Goal: Task Accomplishment & Management: Complete application form

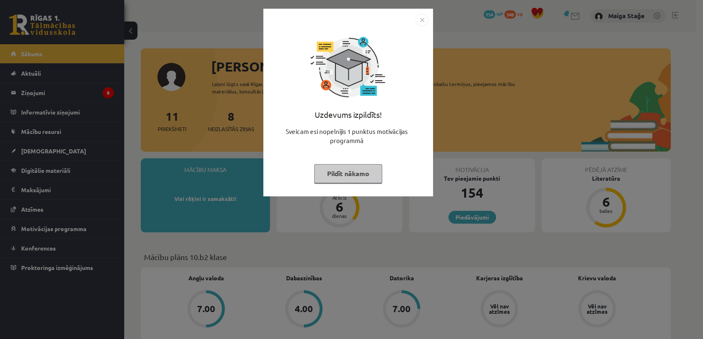
click at [420, 16] on img "Close" at bounding box center [421, 20] width 12 height 12
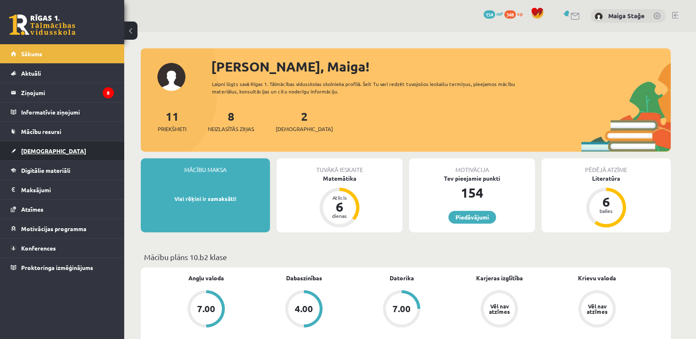
click at [82, 152] on link "[DEMOGRAPHIC_DATA]" at bounding box center [62, 151] width 103 height 19
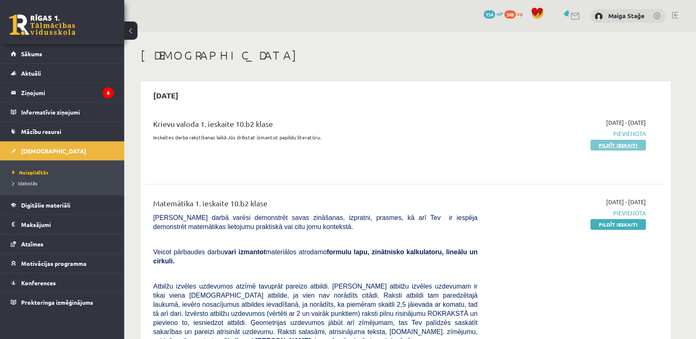
click at [625, 149] on link "Pildīt ieskaiti" at bounding box center [617, 145] width 55 height 11
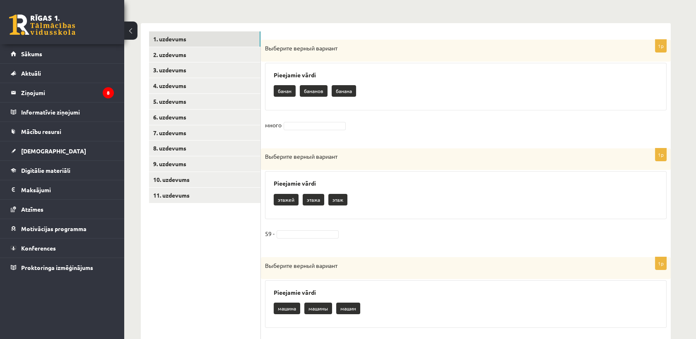
scroll to position [156, 0]
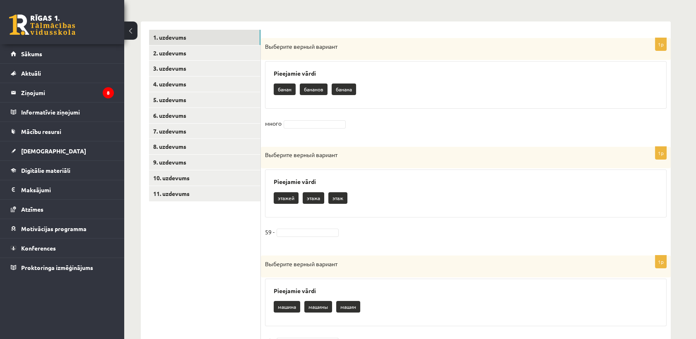
click at [317, 92] on p "бананов" at bounding box center [314, 90] width 28 height 12
click at [315, 90] on p "бананов" at bounding box center [314, 90] width 28 height 12
drag, startPoint x: 315, startPoint y: 90, endPoint x: 361, endPoint y: 110, distance: 50.8
click at [361, 110] on div "1p Выберите верный вариант Pieejamie vārdi банан бананов банана много" at bounding box center [466, 88] width 410 height 101
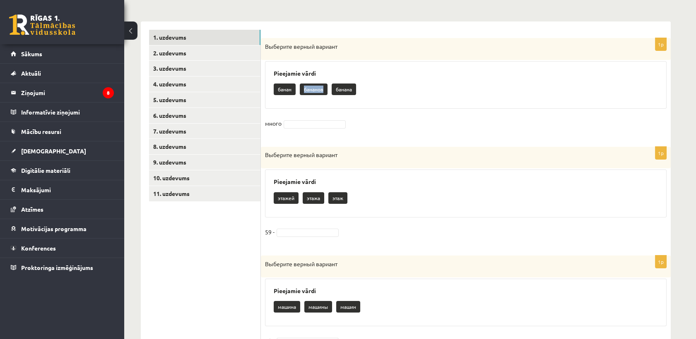
drag, startPoint x: 322, startPoint y: 89, endPoint x: 303, endPoint y: 91, distance: 19.5
click at [303, 91] on p "бананов" at bounding box center [314, 90] width 28 height 12
copy p "бананов"
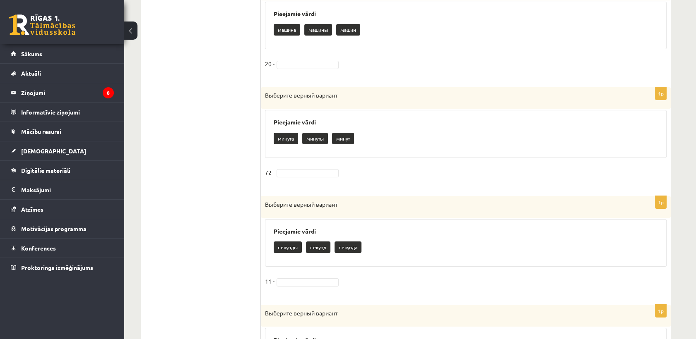
scroll to position [432, 0]
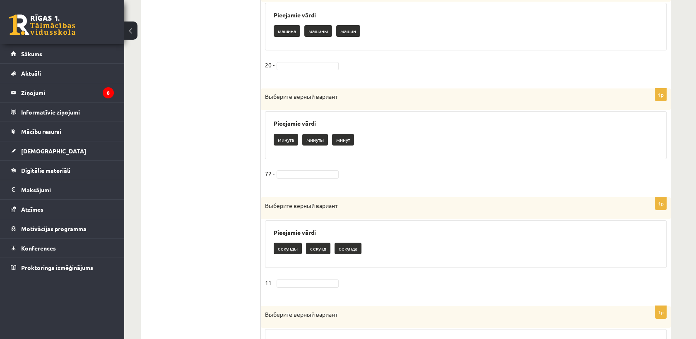
click at [344, 32] on p "машин" at bounding box center [348, 31] width 24 height 12
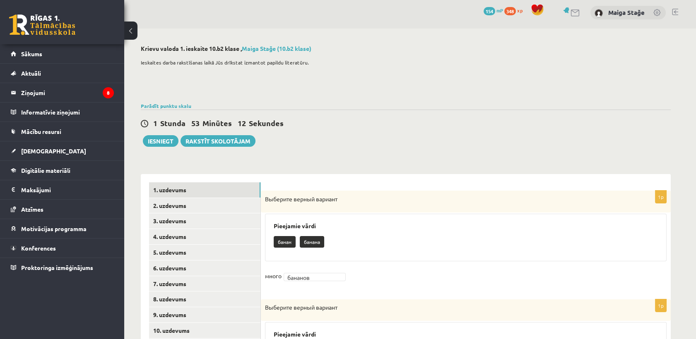
scroll to position [0, 0]
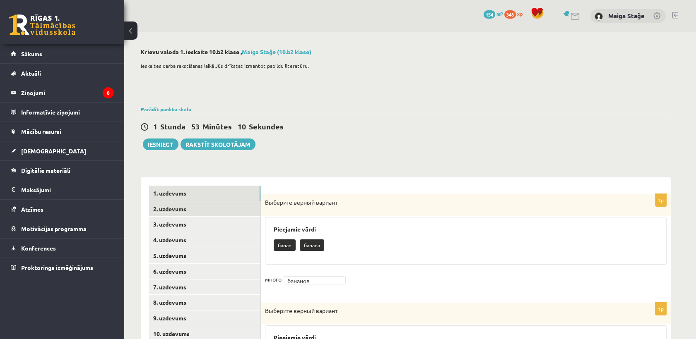
click at [212, 208] on link "2. uzdevums" at bounding box center [204, 209] width 111 height 15
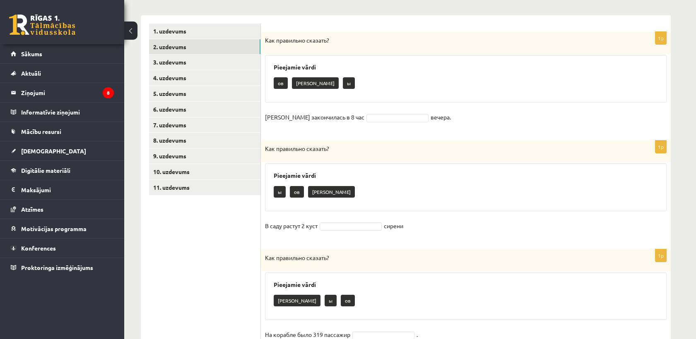
scroll to position [184, 0]
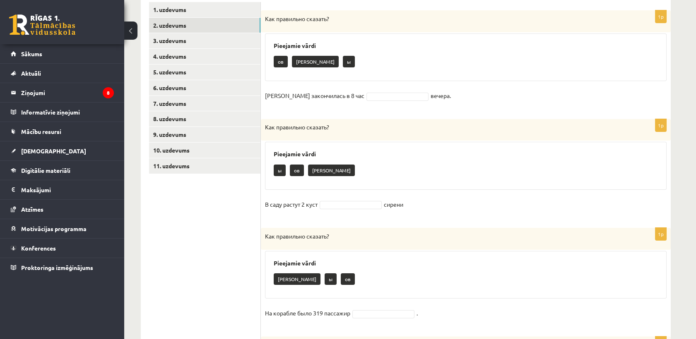
click at [278, 64] on p "ов" at bounding box center [281, 62] width 14 height 12
drag, startPoint x: 278, startPoint y: 64, endPoint x: 372, endPoint y: 96, distance: 99.7
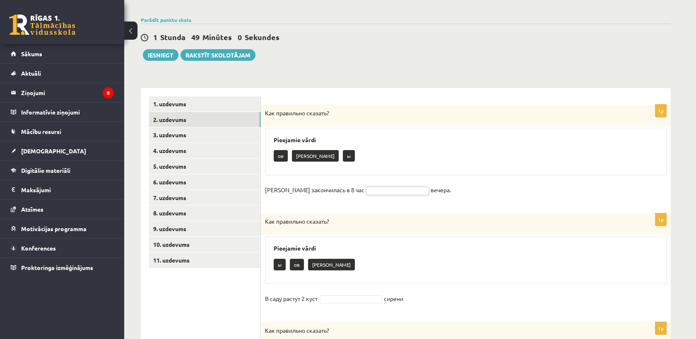
scroll to position [92, 0]
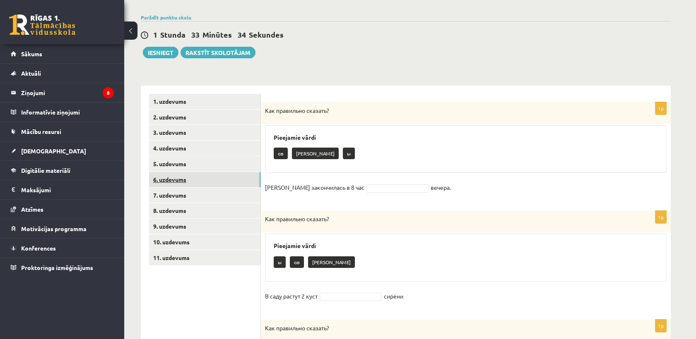
click at [174, 178] on link "6. uzdevums" at bounding box center [204, 179] width 111 height 15
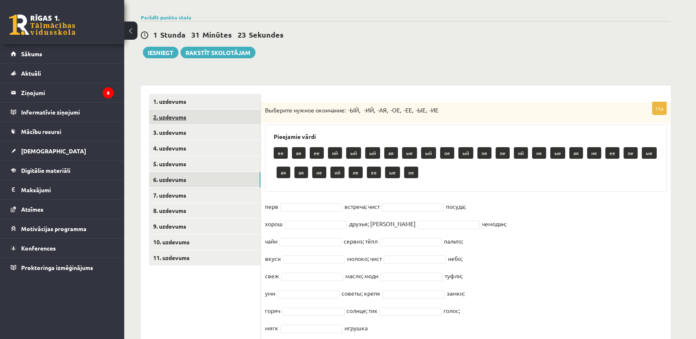
click at [162, 116] on link "2. uzdevums" at bounding box center [204, 117] width 111 height 15
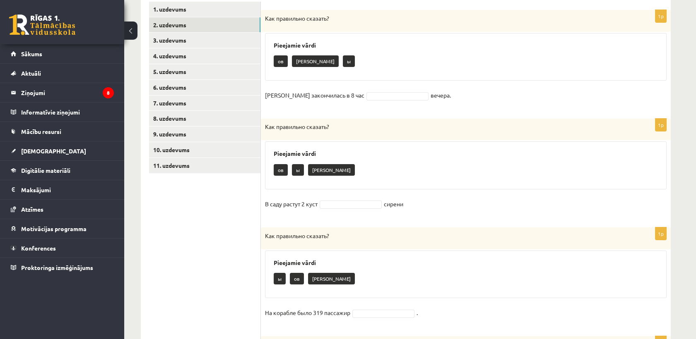
scroll to position [184, 0]
click at [178, 37] on link "3. uzdevums" at bounding box center [204, 40] width 111 height 15
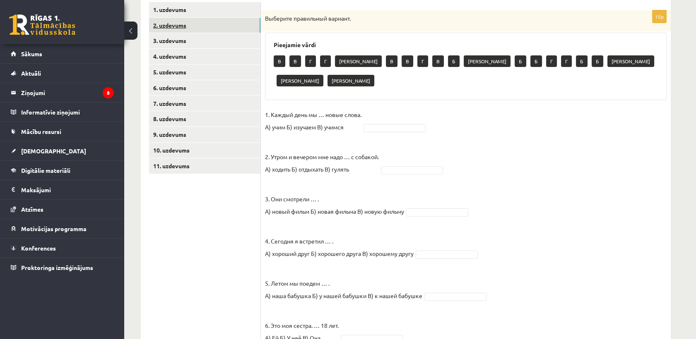
click at [183, 18] on link "2. uzdevums" at bounding box center [204, 25] width 111 height 15
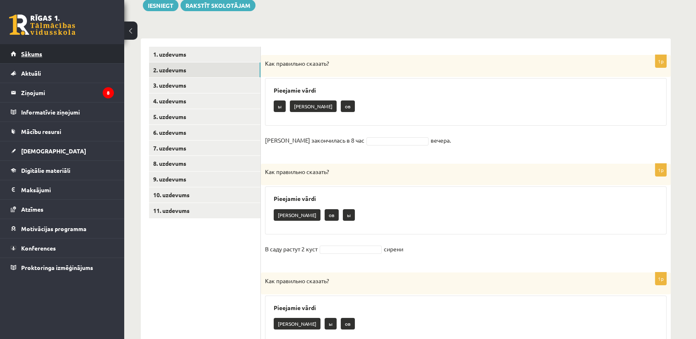
scroll to position [93, 0]
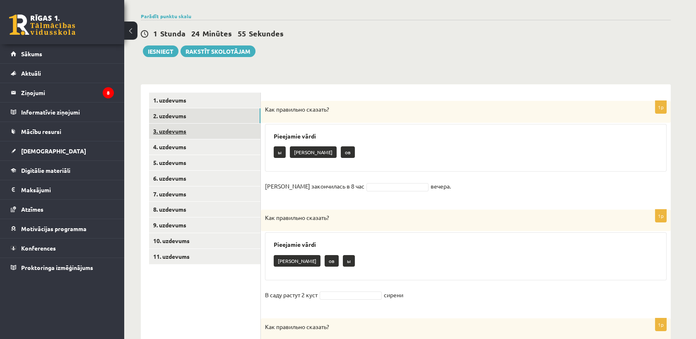
click at [207, 127] on link "3. uzdevums" at bounding box center [204, 131] width 111 height 15
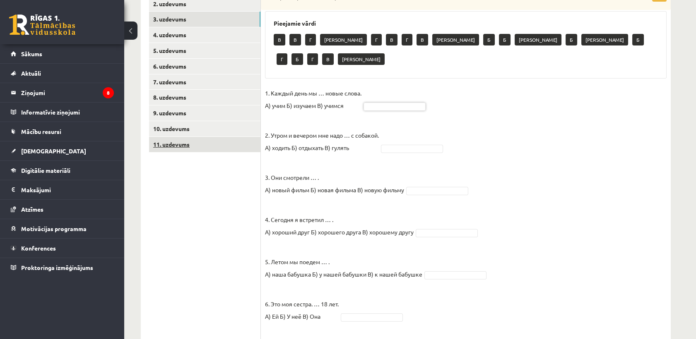
scroll to position [188, 0]
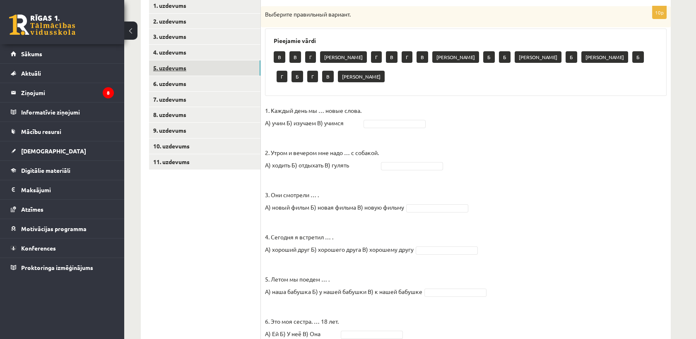
click at [202, 74] on link "5. uzdevums" at bounding box center [204, 67] width 111 height 15
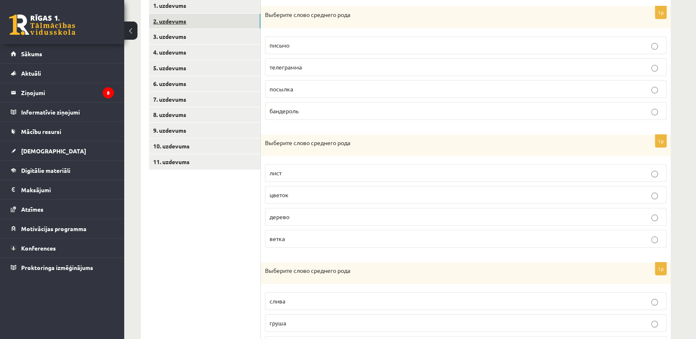
click at [218, 18] on link "2. uzdevums" at bounding box center [204, 21] width 111 height 15
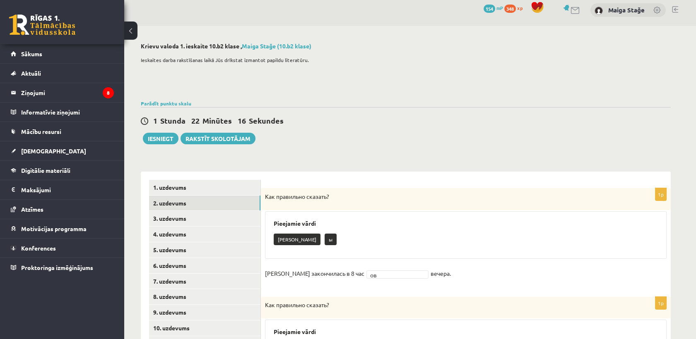
scroll to position [0, 0]
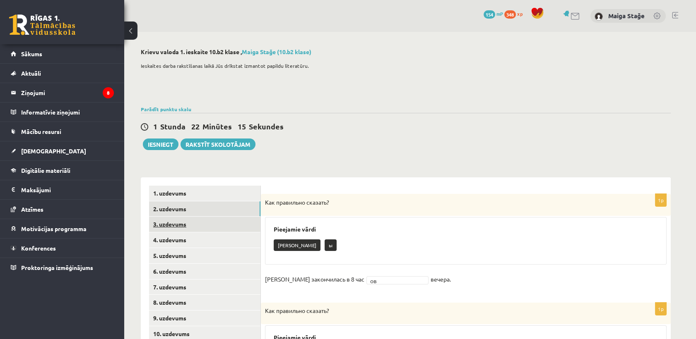
click at [224, 222] on link "3. uzdevums" at bounding box center [204, 224] width 111 height 15
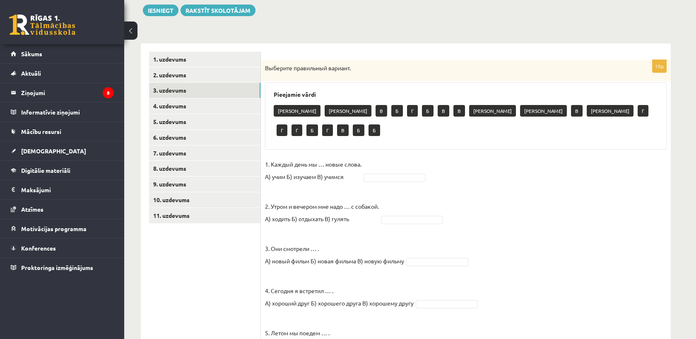
scroll to position [184, 0]
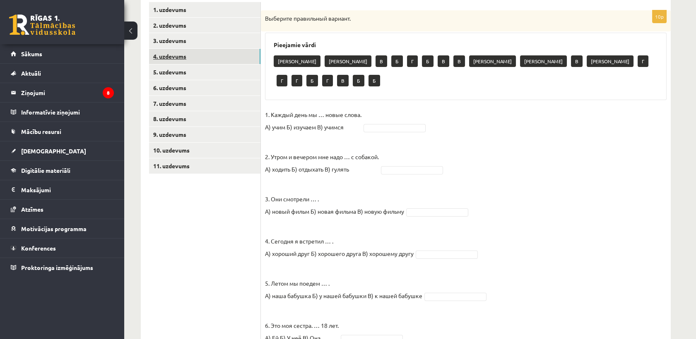
click at [228, 57] on link "4. uzdevums" at bounding box center [204, 56] width 111 height 15
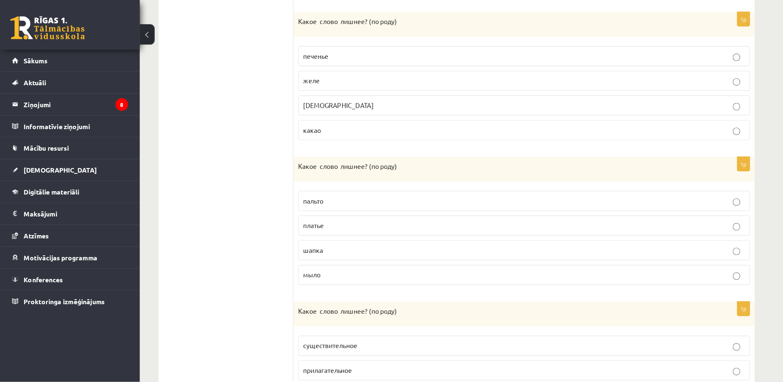
scroll to position [441, 0]
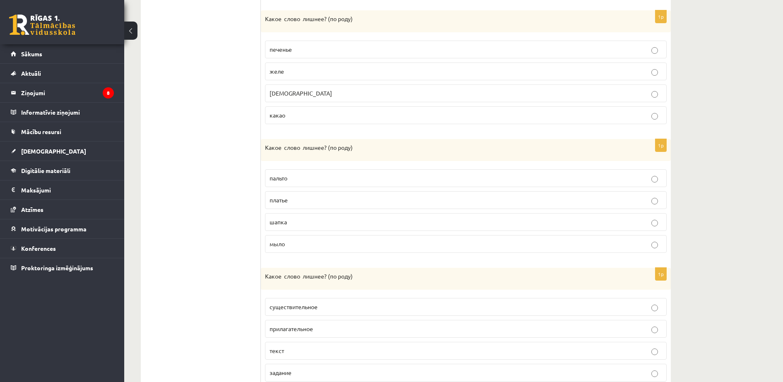
drag, startPoint x: 645, startPoint y: 0, endPoint x: 177, endPoint y: 257, distance: 533.6
click at [177, 257] on ul "1. uzdevums 2. uzdevums 3. uzdevums 4. uzdevums 5. uzdevums 6. uzdevums 7. uzde…" at bounding box center [205, 66] width 112 height 643
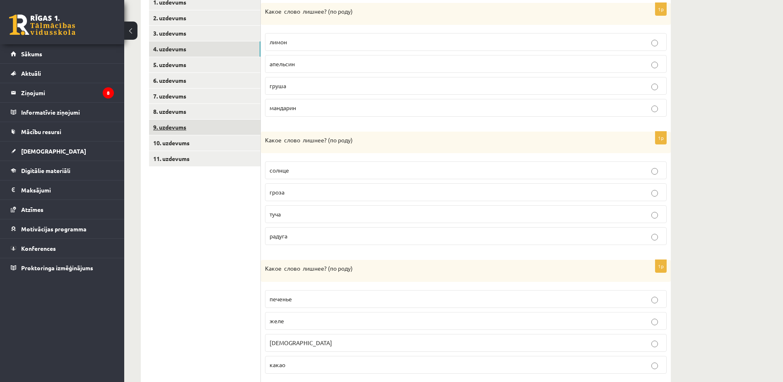
scroll to position [182, 0]
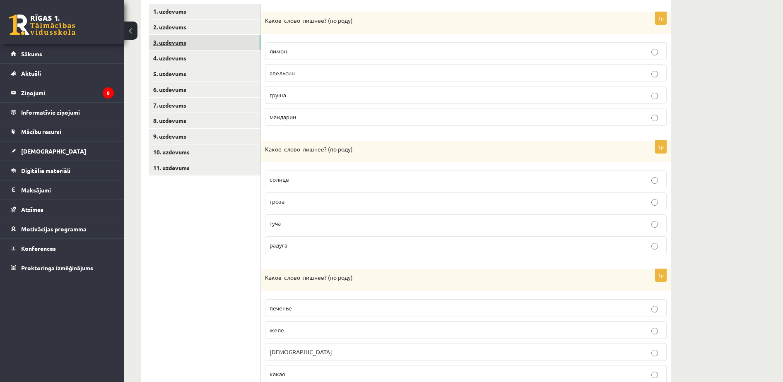
click at [185, 39] on link "3. uzdevums" at bounding box center [204, 42] width 111 height 15
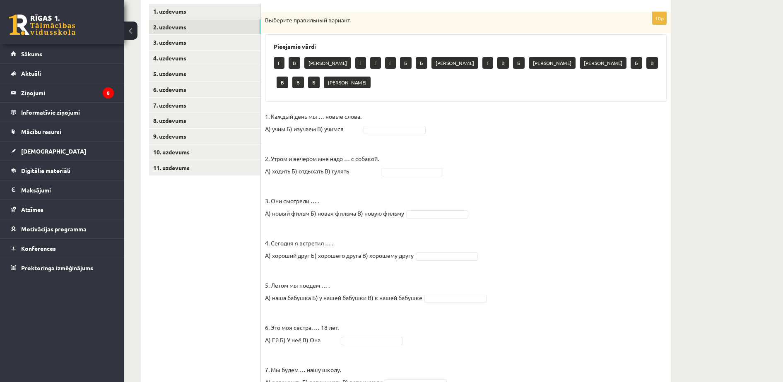
click at [173, 26] on link "2. uzdevums" at bounding box center [204, 26] width 111 height 15
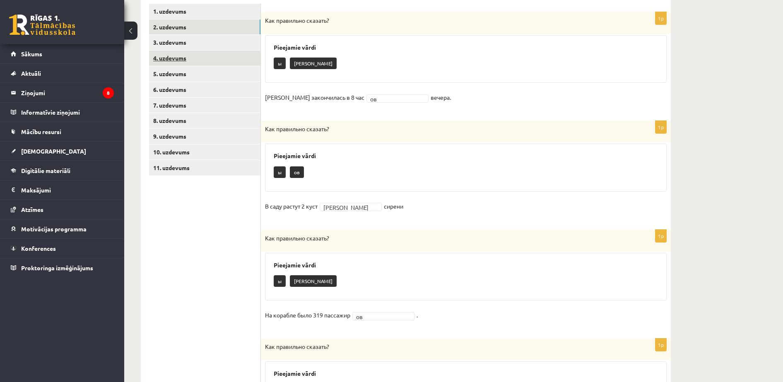
click at [178, 56] on link "4. uzdevums" at bounding box center [204, 57] width 111 height 15
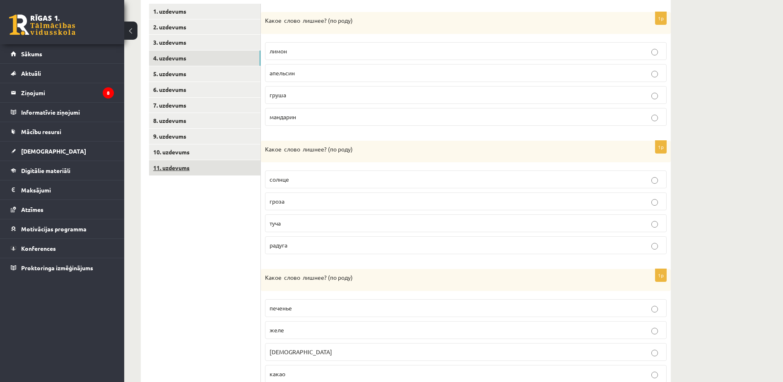
click at [182, 171] on link "11. uzdevums" at bounding box center [204, 167] width 111 height 15
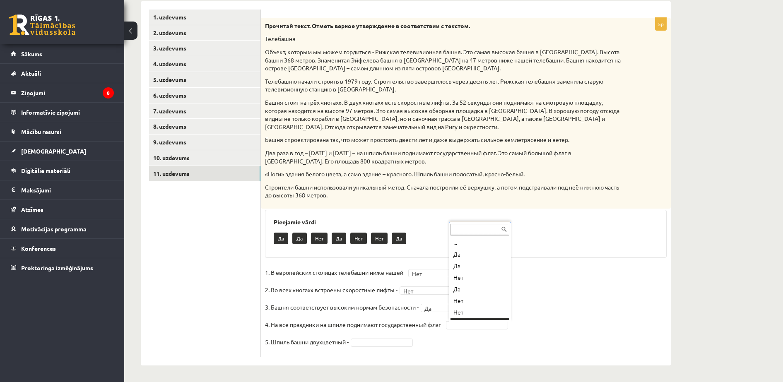
scroll to position [10, 0]
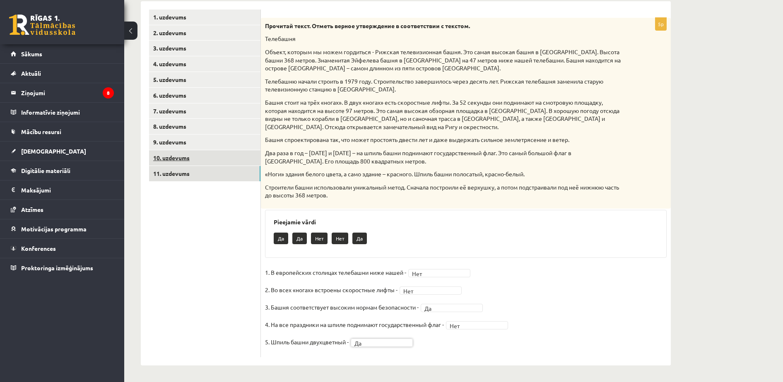
click at [207, 158] on link "10. uzdevums" at bounding box center [204, 157] width 111 height 15
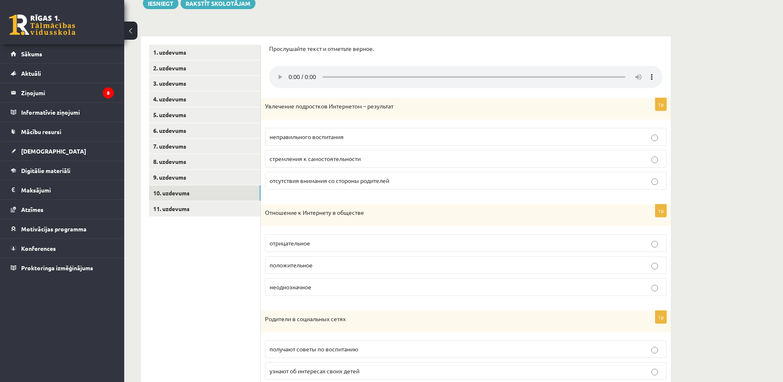
scroll to position [155, 0]
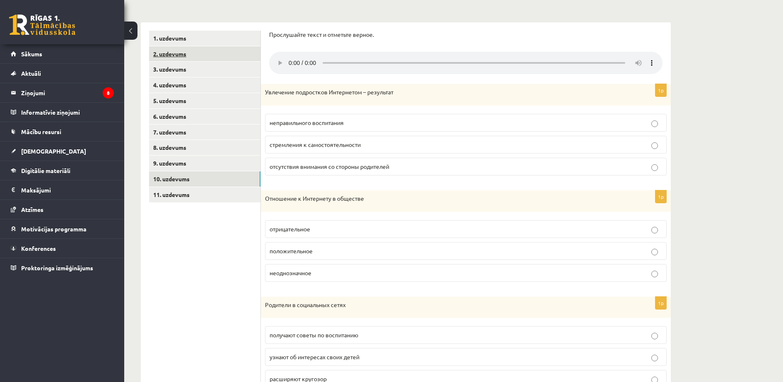
click at [213, 53] on link "2. uzdevums" at bounding box center [204, 53] width 111 height 15
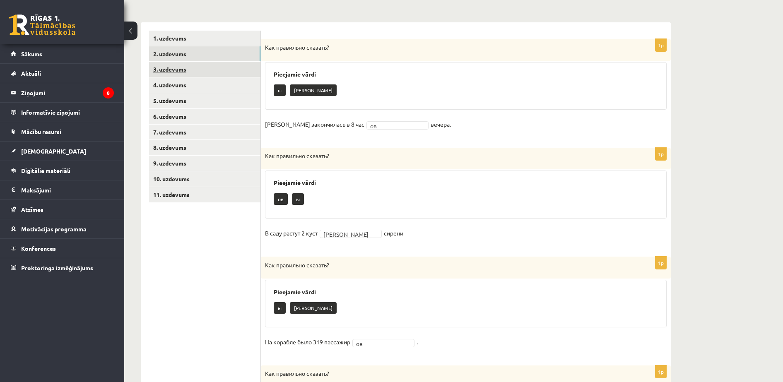
click at [194, 63] on link "3. uzdevums" at bounding box center [204, 69] width 111 height 15
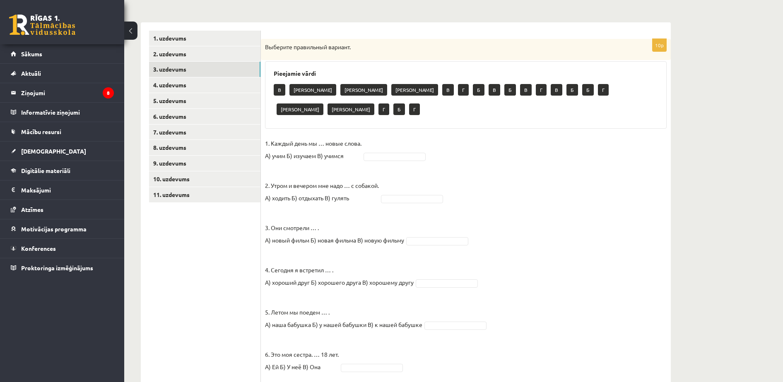
click at [375, 142] on fieldset "1. Каждый день мы … новые слова. А) учим Б) изучаем В) учимся 2. Утром и вечеро…" at bounding box center [465, 342] width 401 height 410
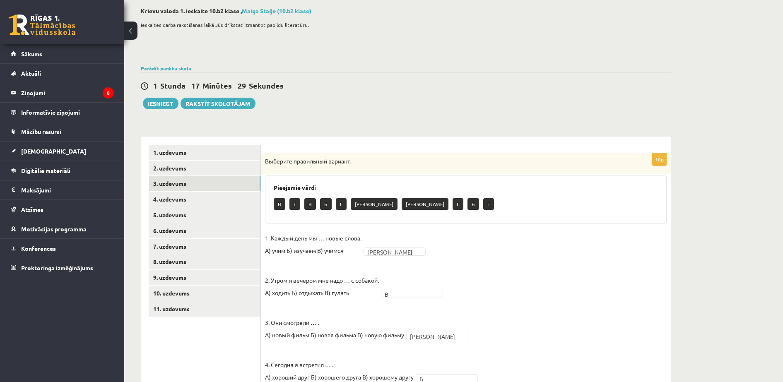
scroll to position [0, 0]
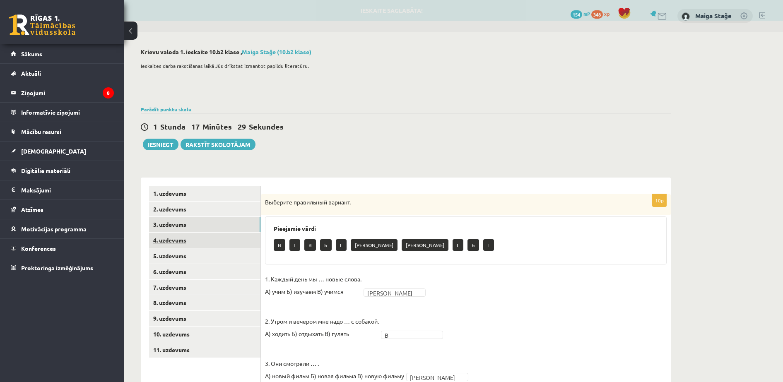
click at [240, 236] on link "4. uzdevums" at bounding box center [204, 240] width 111 height 15
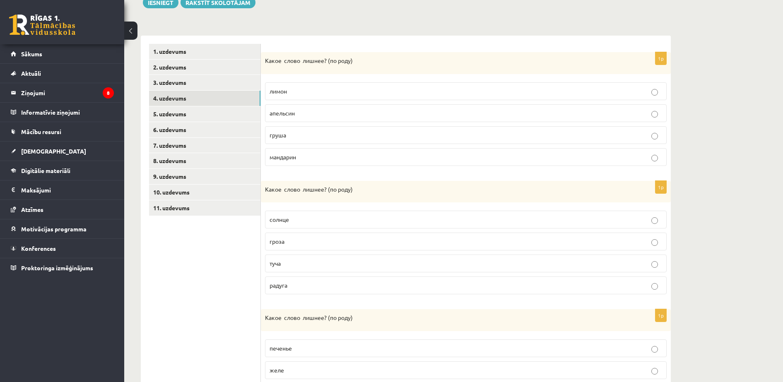
scroll to position [155, 0]
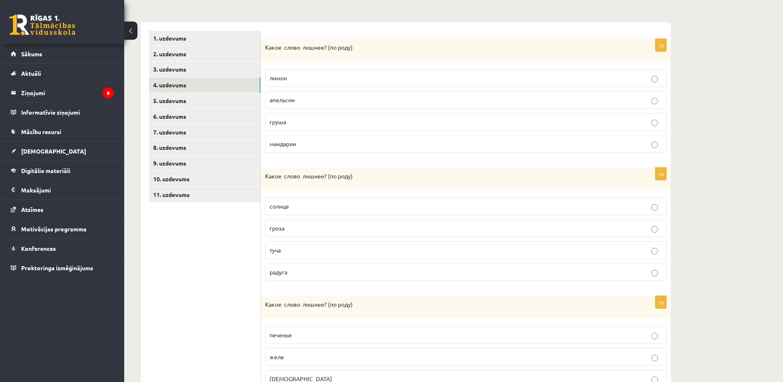
click at [302, 122] on p "груша" at bounding box center [465, 122] width 392 height 9
click at [337, 209] on p "солнце" at bounding box center [465, 206] width 392 height 9
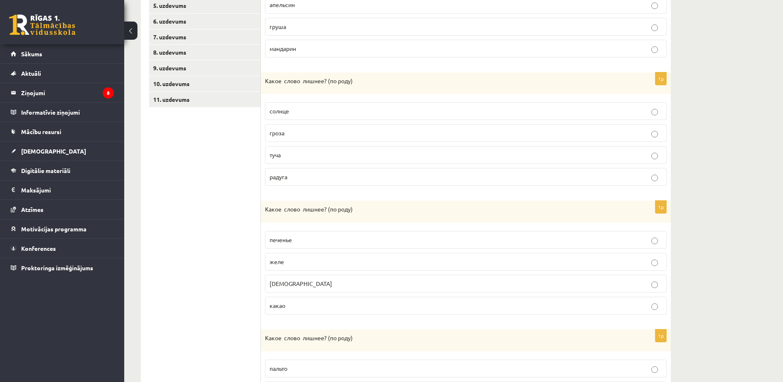
scroll to position [414, 0]
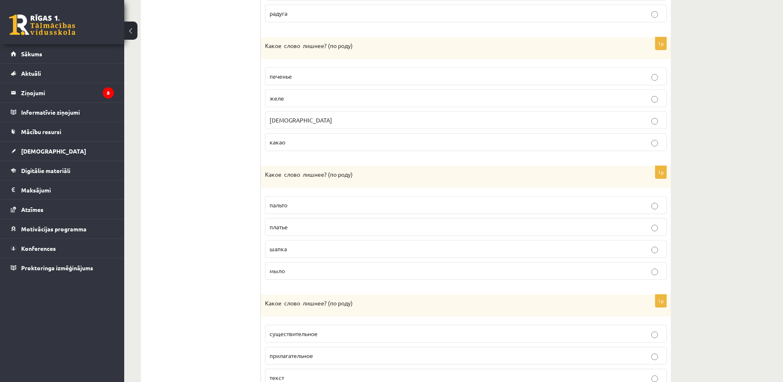
drag, startPoint x: 343, startPoint y: 136, endPoint x: 340, endPoint y: 139, distance: 4.4
click at [341, 137] on label "какао" at bounding box center [465, 142] width 401 height 18
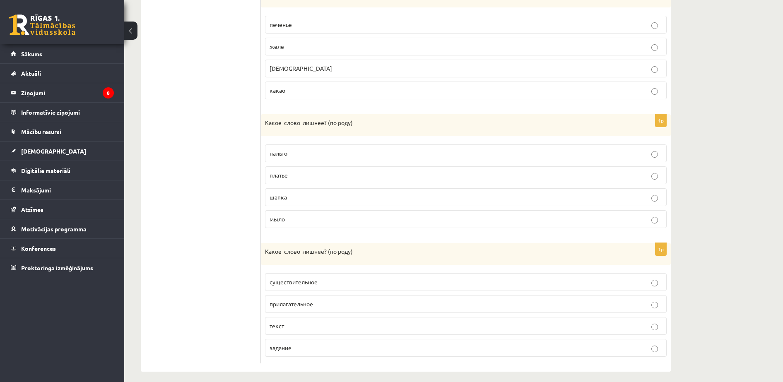
scroll to position [472, 0]
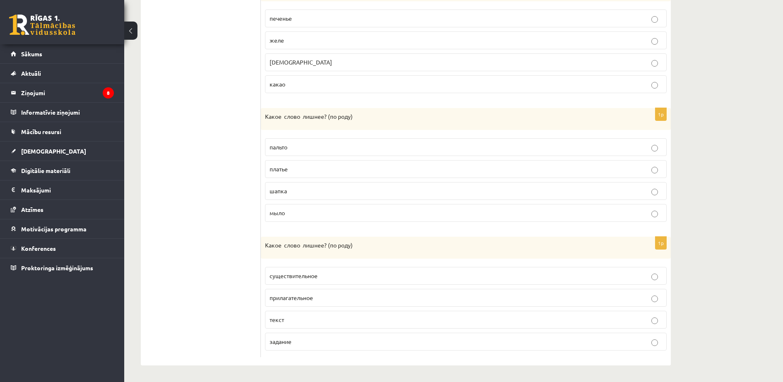
click at [305, 194] on p "шапка" at bounding box center [465, 191] width 392 height 9
click at [299, 318] on p "текст" at bounding box center [465, 319] width 392 height 9
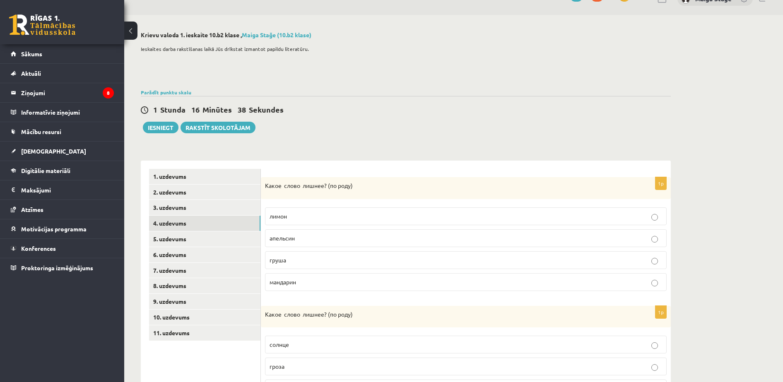
scroll to position [7, 0]
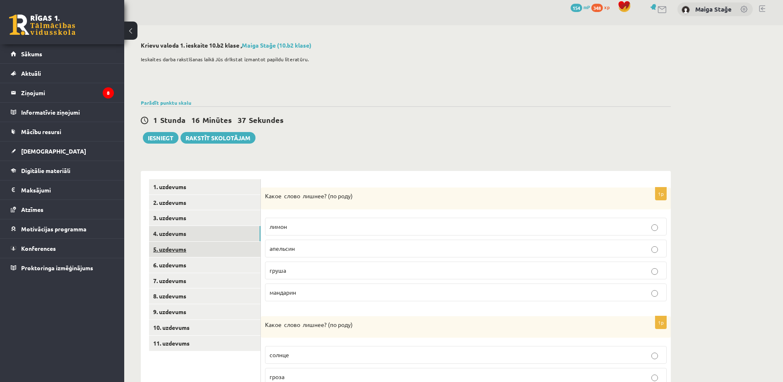
click at [223, 245] on link "5. uzdevums" at bounding box center [204, 249] width 111 height 15
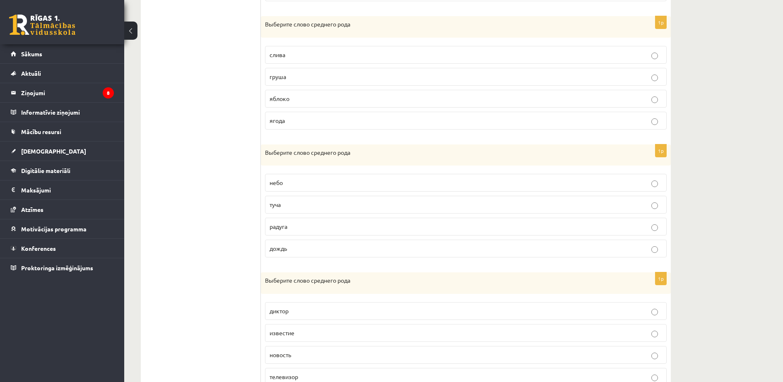
scroll to position [445, 0]
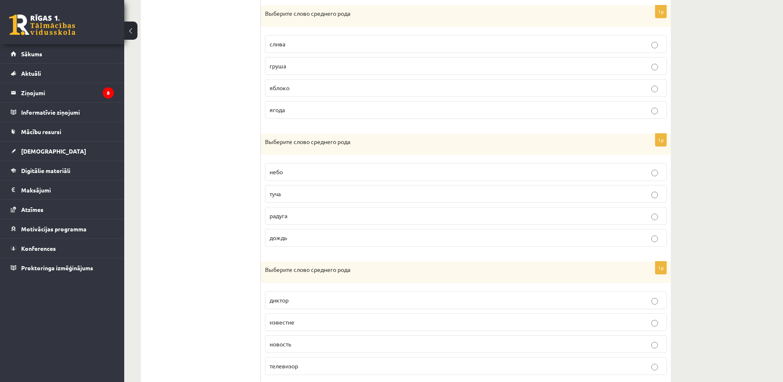
click at [144, 214] on div "1. uzdevums 2. uzdevums 3. uzdevums 4. uzdevums 5. uzdevums 6. uzdevums 7. uzde…" at bounding box center [201, 61] width 120 height 658
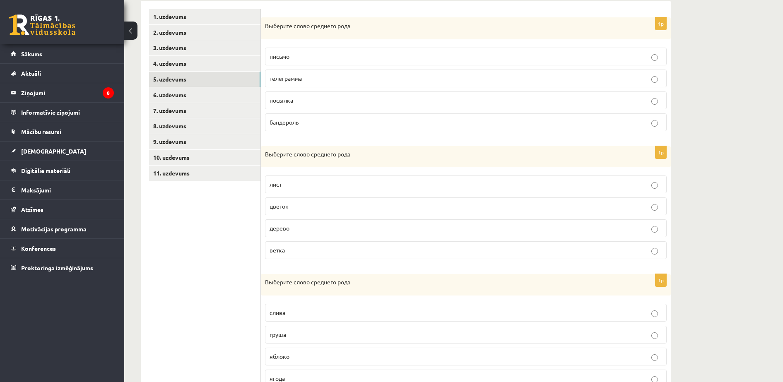
scroll to position [135, 0]
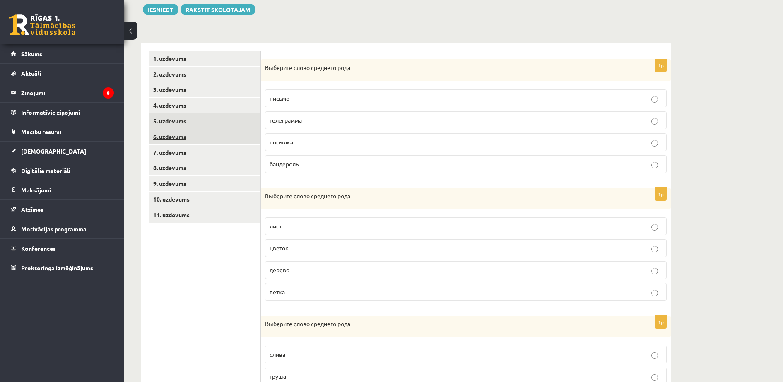
click at [217, 134] on link "6. uzdevums" at bounding box center [204, 136] width 111 height 15
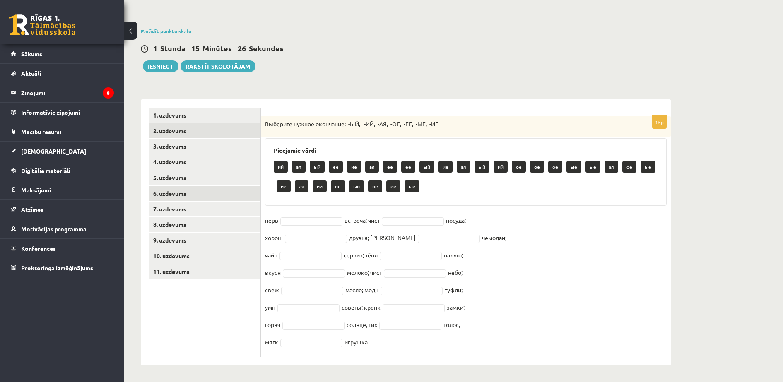
scroll to position [79, 0]
click at [181, 211] on link "7. uzdevums" at bounding box center [204, 209] width 111 height 15
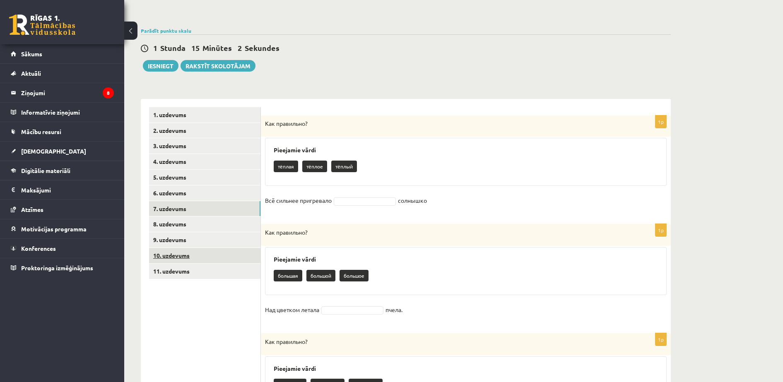
click at [171, 252] on link "10. uzdevums" at bounding box center [204, 255] width 111 height 15
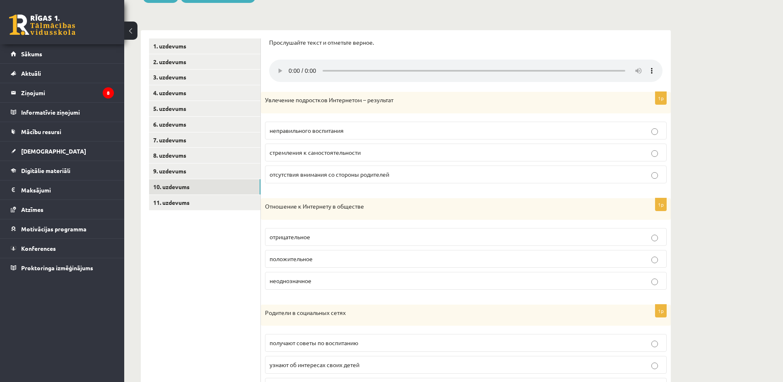
scroll to position [147, 0]
click at [168, 176] on link "9. uzdevums" at bounding box center [204, 171] width 111 height 15
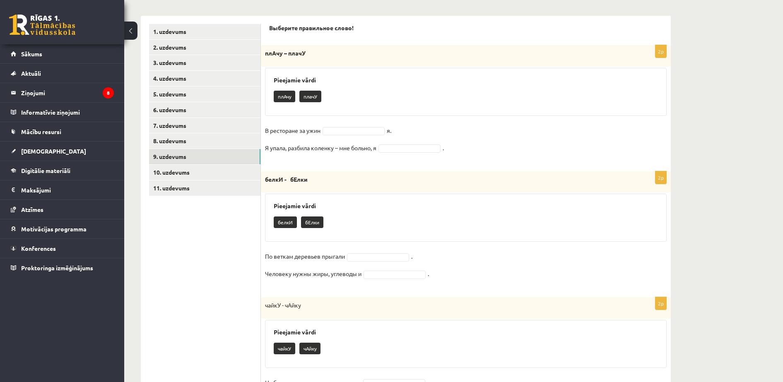
scroll to position [168, 0]
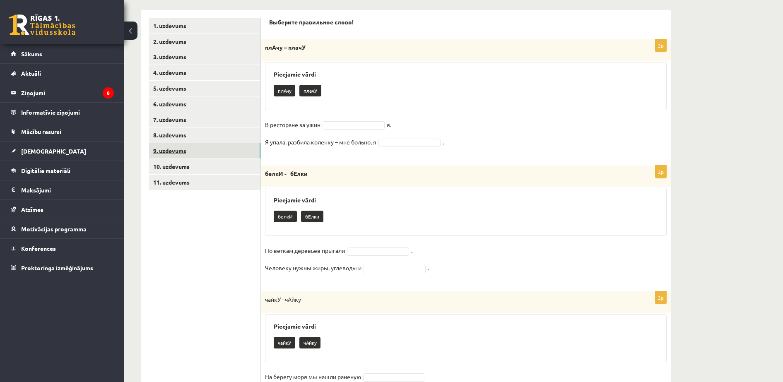
click at [207, 158] on link "9. uzdevums" at bounding box center [204, 150] width 111 height 15
click at [192, 170] on link "10. uzdevums" at bounding box center [204, 166] width 111 height 15
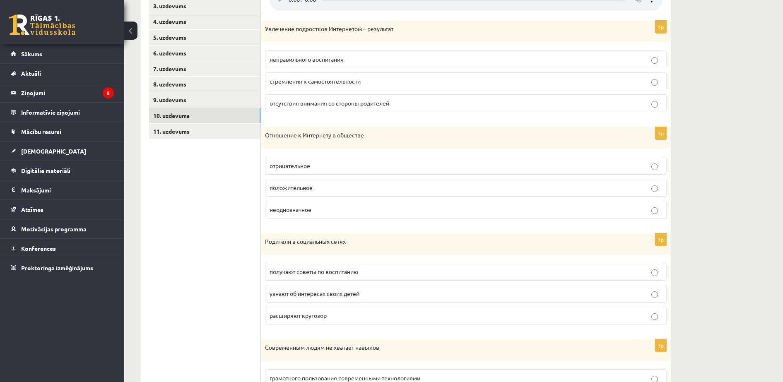
scroll to position [219, 0]
click at [167, 37] on link "5. uzdevums" at bounding box center [204, 36] width 111 height 15
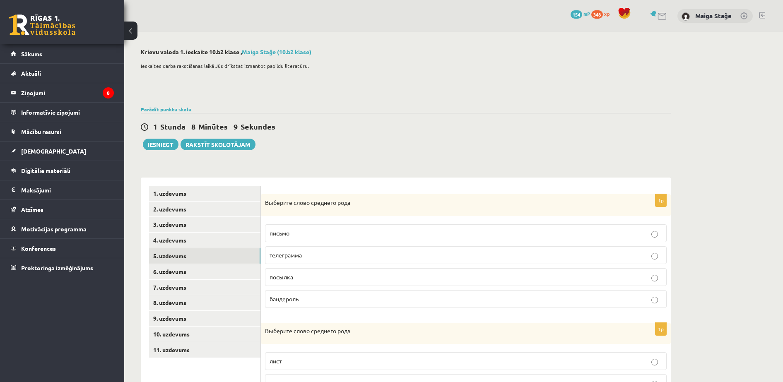
scroll to position [52, 0]
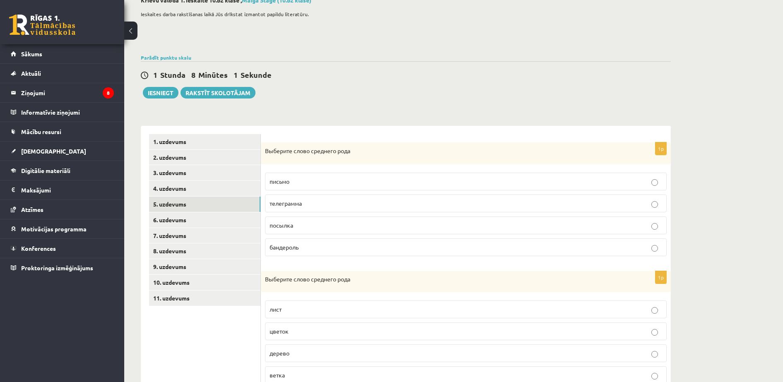
click at [305, 254] on label "бандероль" at bounding box center [465, 247] width 401 height 18
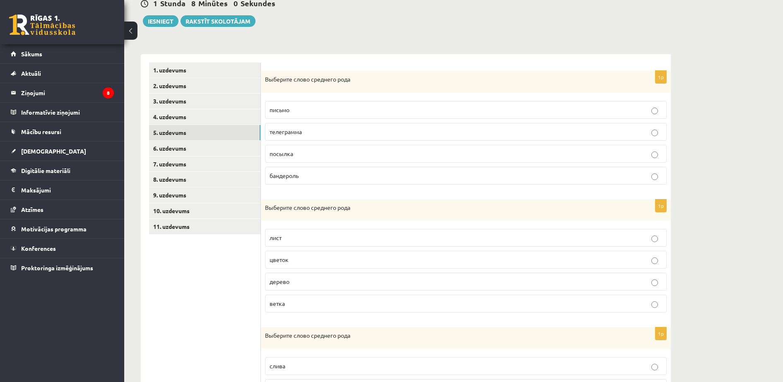
scroll to position [155, 0]
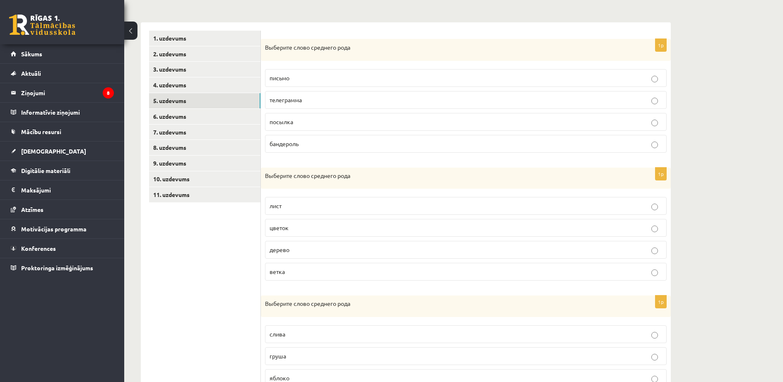
click at [312, 226] on p "цветок" at bounding box center [465, 227] width 392 height 9
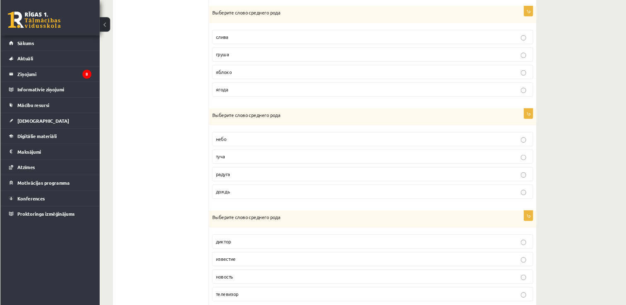
scroll to position [450, 0]
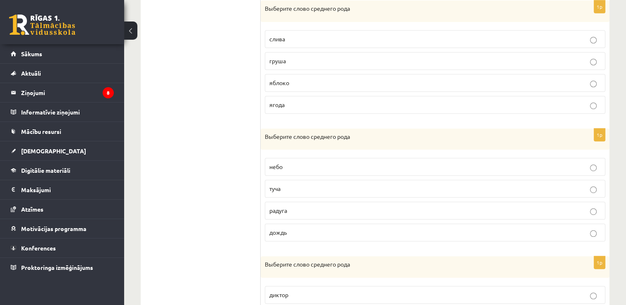
drag, startPoint x: 721, startPoint y: 0, endPoint x: 217, endPoint y: 130, distance: 520.5
click at [217, 130] on ul "1. uzdevums 2. uzdevums 3. uzdevums 4. uzdevums 5. uzdevums 6. uzdevums 7. uzde…" at bounding box center [205, 56] width 112 height 641
click at [306, 75] on label "яблоко" at bounding box center [435, 83] width 341 height 18
click at [271, 172] on label "небо" at bounding box center [435, 167] width 341 height 18
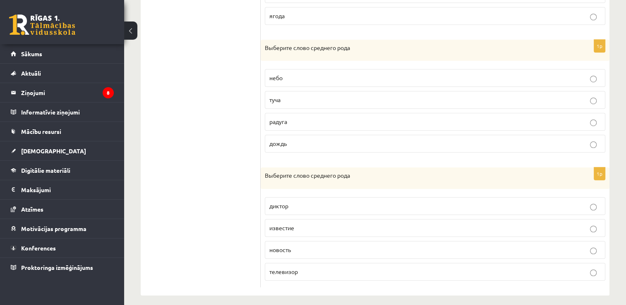
scroll to position [543, 0]
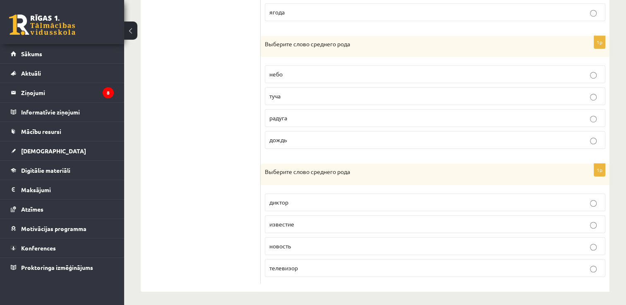
click at [310, 220] on p "известие" at bounding box center [434, 224] width 331 height 9
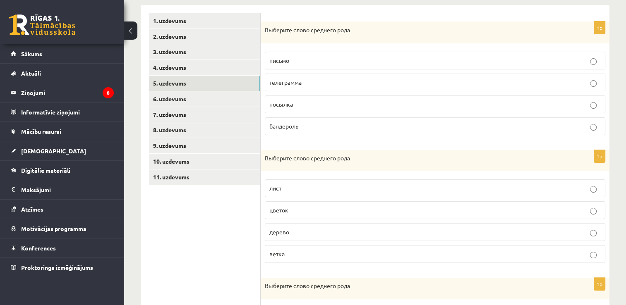
scroll to position [170, 0]
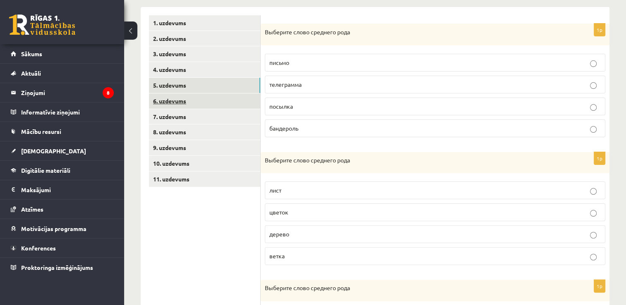
click at [182, 94] on link "6. uzdevums" at bounding box center [204, 101] width 111 height 15
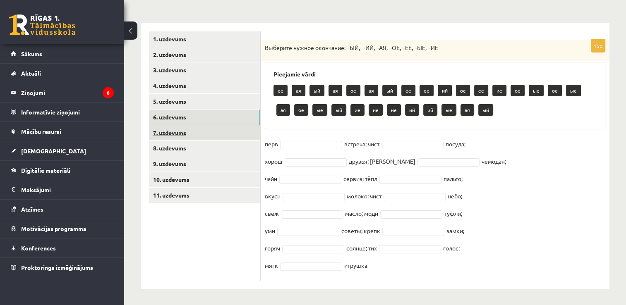
click at [183, 133] on link "7. uzdevums" at bounding box center [204, 132] width 111 height 15
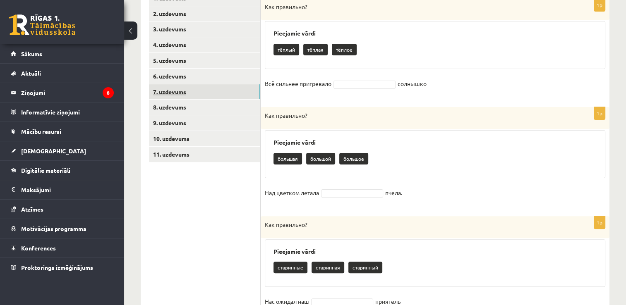
scroll to position [196, 0]
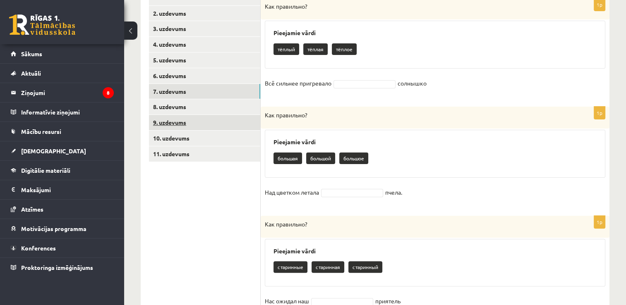
click at [183, 120] on link "9. uzdevums" at bounding box center [204, 122] width 111 height 15
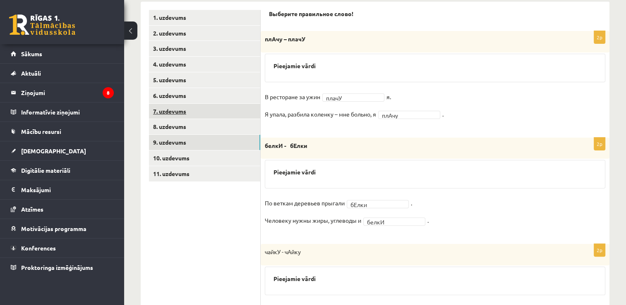
scroll to position [178, 0]
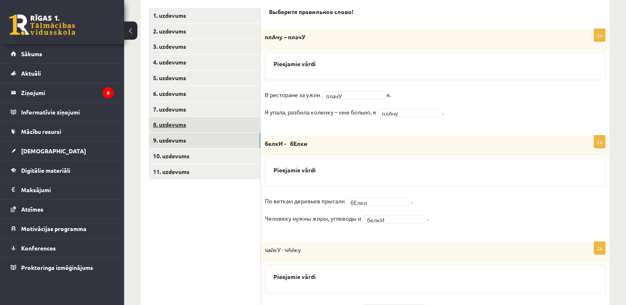
click at [209, 127] on link "8. uzdevums" at bounding box center [204, 124] width 111 height 15
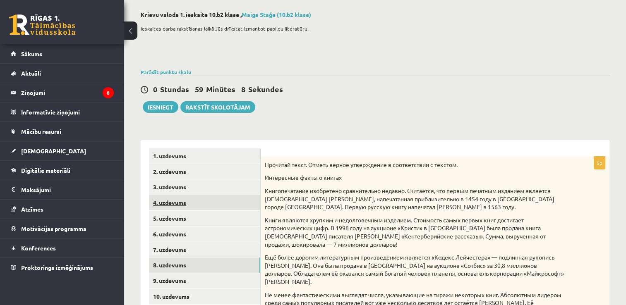
scroll to position [79, 0]
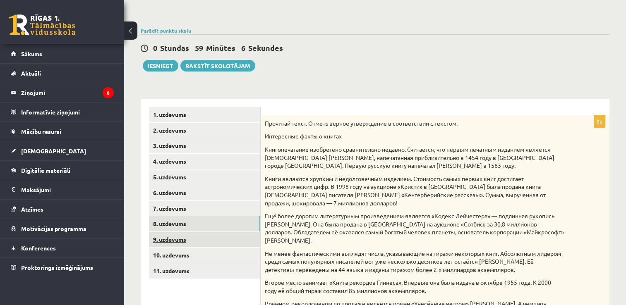
click at [168, 239] on link "9. uzdevums" at bounding box center [204, 239] width 111 height 15
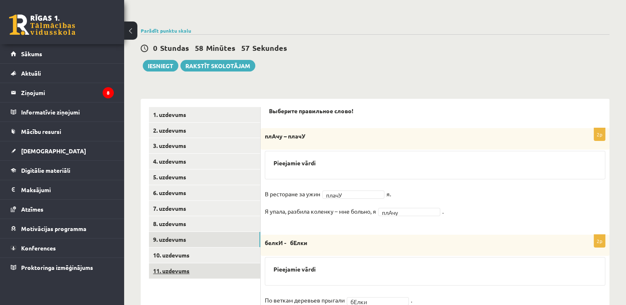
click at [189, 269] on link "11. uzdevums" at bounding box center [204, 271] width 111 height 15
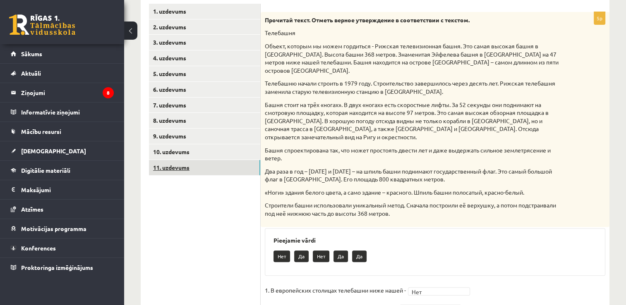
scroll to position [260, 0]
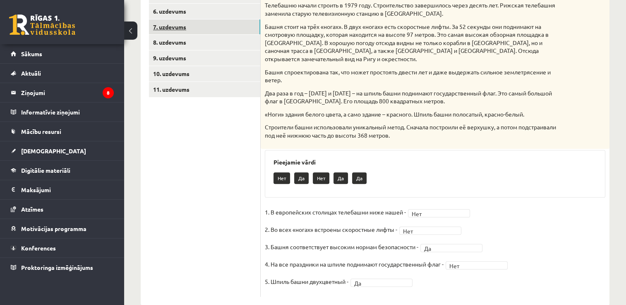
click at [175, 27] on link "7. uzdevums" at bounding box center [204, 26] width 111 height 15
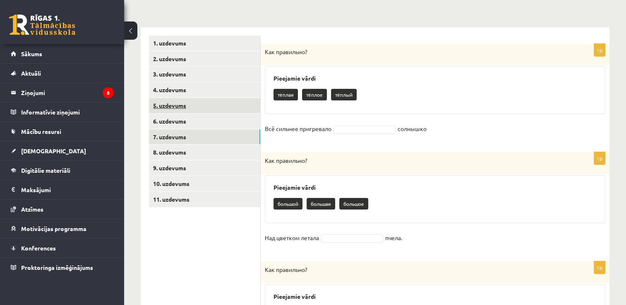
scroll to position [136, 0]
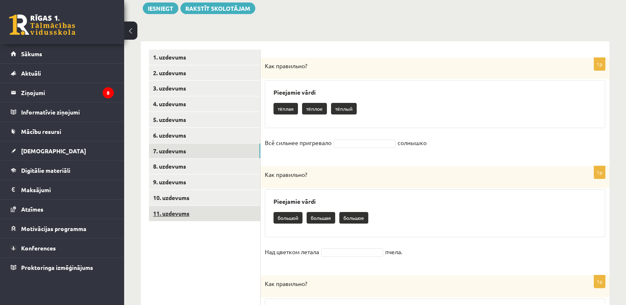
click at [187, 215] on link "11. uzdevums" at bounding box center [204, 213] width 111 height 15
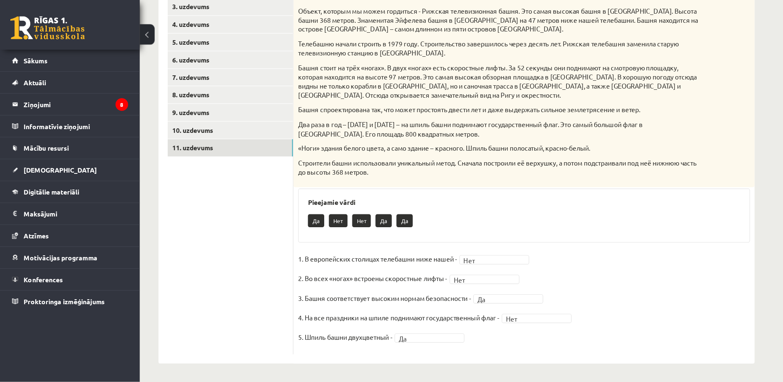
scroll to position [177, 0]
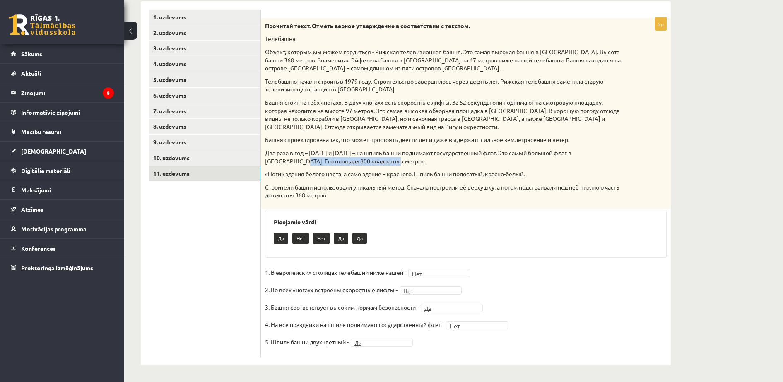
drag, startPoint x: 365, startPoint y: 15, endPoint x: 756, endPoint y: 158, distance: 416.5
click at [695, 158] on div "**********" at bounding box center [453, 119] width 658 height 526
click at [660, 210] on div "Pieejamie vārdi Да Нет Нет Да Да" at bounding box center [465, 234] width 401 height 48
click at [183, 158] on link "10. uzdevums" at bounding box center [204, 157] width 111 height 15
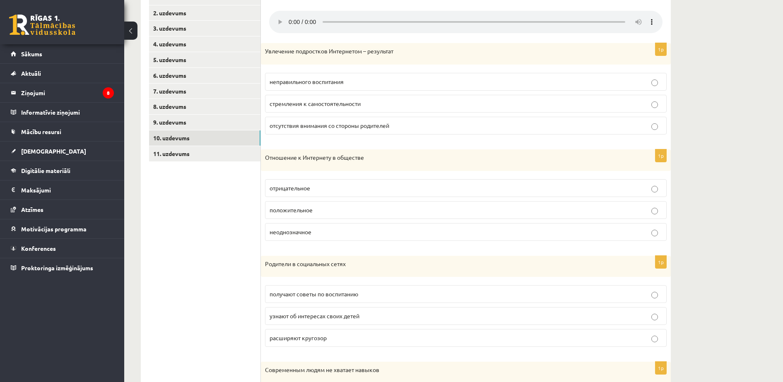
scroll to position [188, 0]
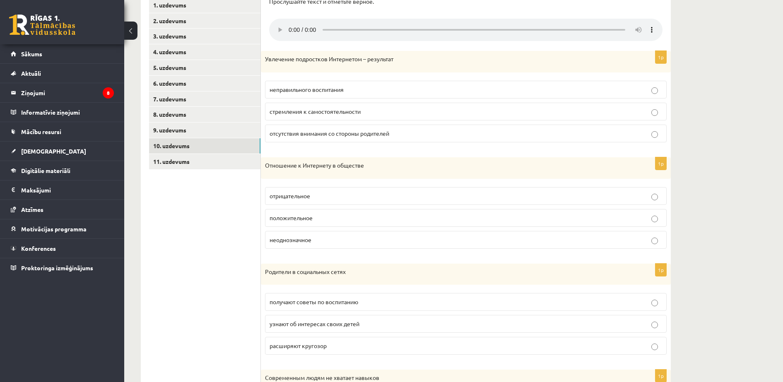
click at [406, 86] on p "неправильного воспитания" at bounding box center [465, 89] width 392 height 9
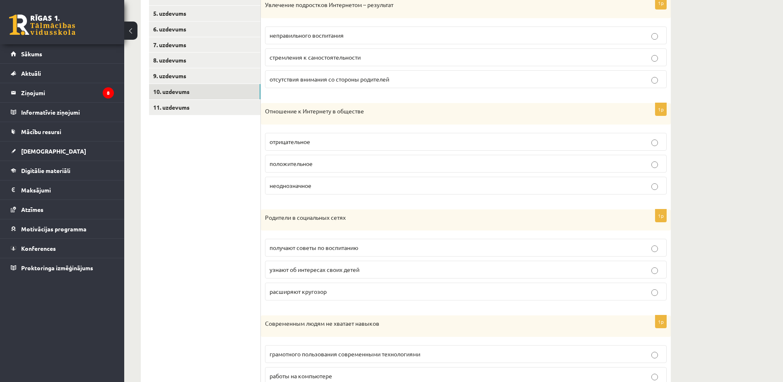
scroll to position [240, 0]
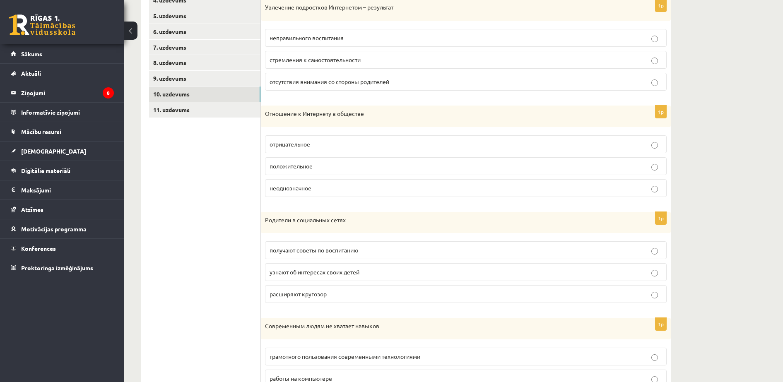
click at [336, 160] on label "положительное" at bounding box center [465, 166] width 401 height 18
click at [340, 293] on p "расширяют кругозор" at bounding box center [465, 294] width 392 height 9
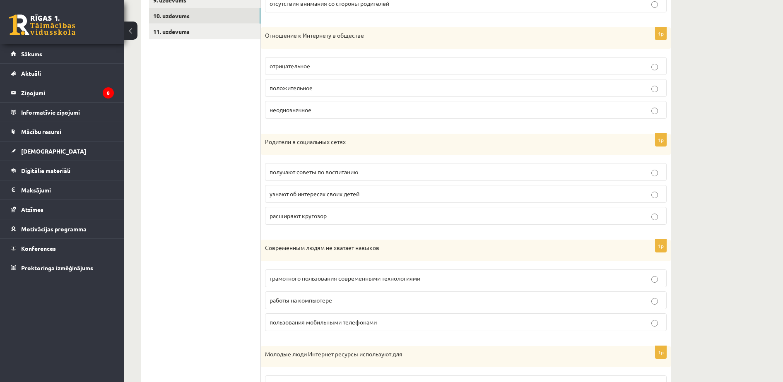
scroll to position [395, 0]
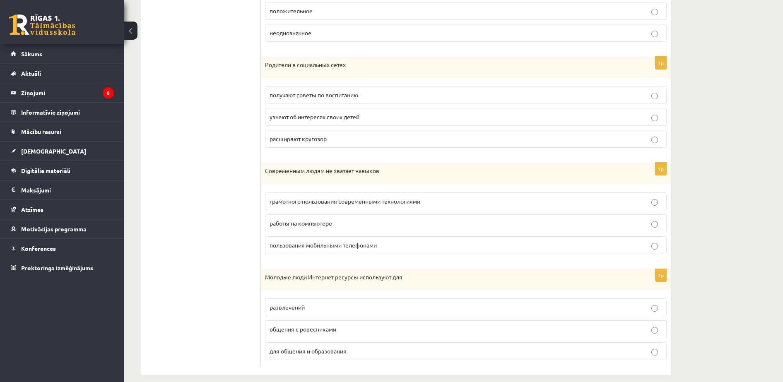
click at [379, 223] on p "работы на компьютере" at bounding box center [465, 223] width 392 height 9
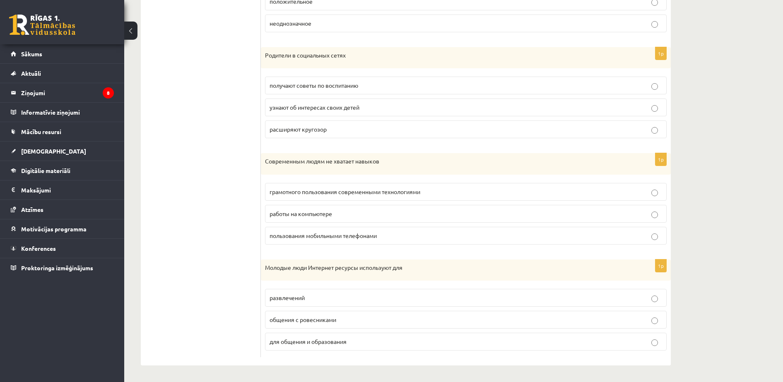
click at [377, 327] on label "общения с ровесниками" at bounding box center [465, 320] width 401 height 18
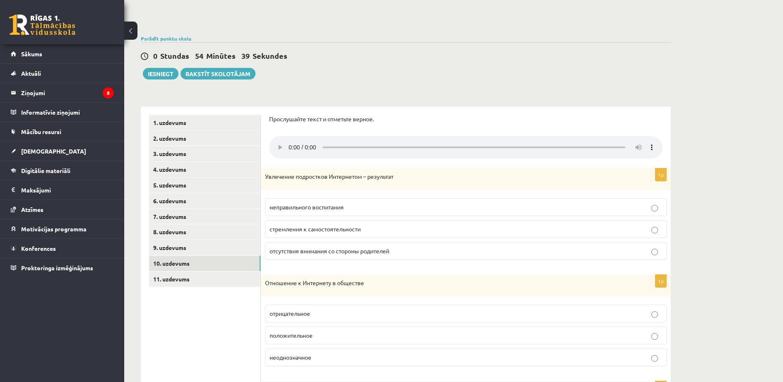
scroll to position [43, 0]
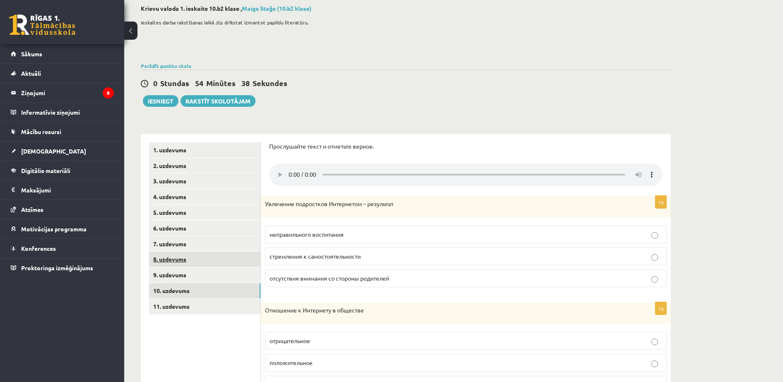
click at [194, 264] on link "8. uzdevums" at bounding box center [204, 259] width 111 height 15
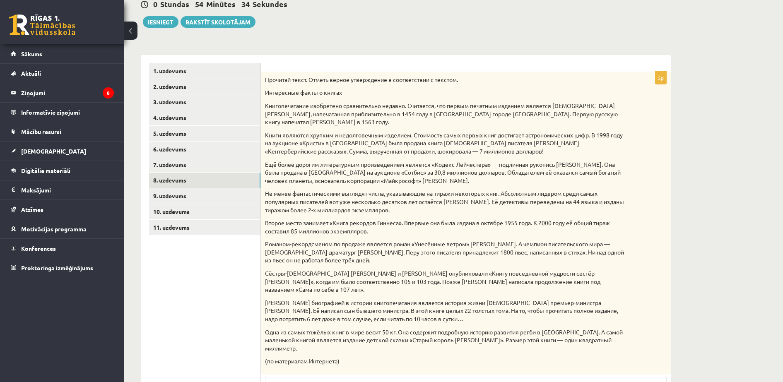
scroll to position [76, 0]
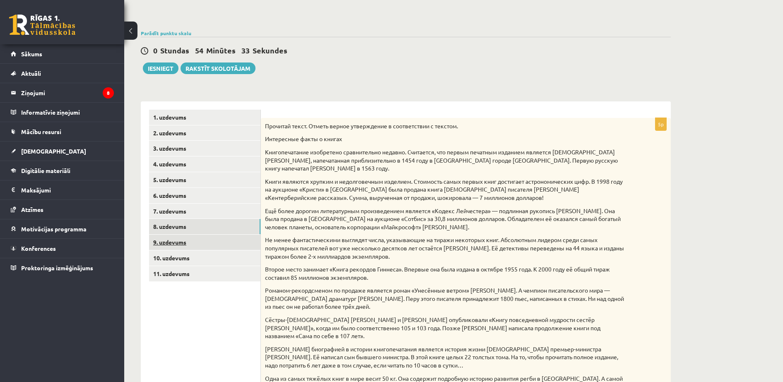
click at [166, 243] on link "9. uzdevums" at bounding box center [204, 242] width 111 height 15
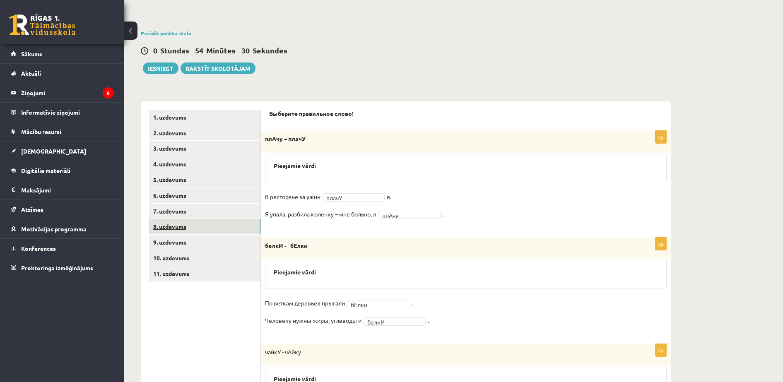
click at [160, 226] on link "8. uzdevums" at bounding box center [204, 226] width 111 height 15
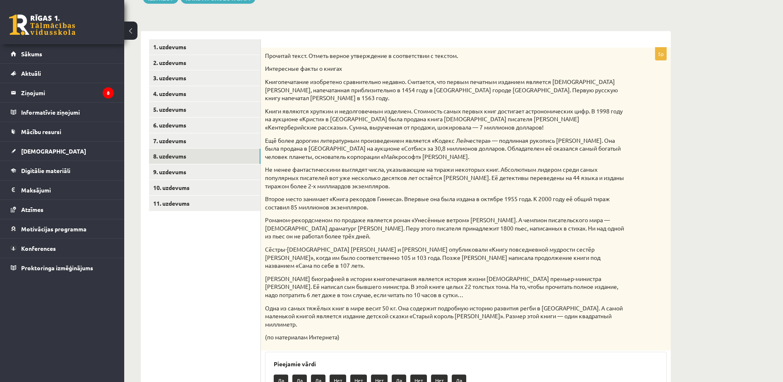
scroll to position [128, 0]
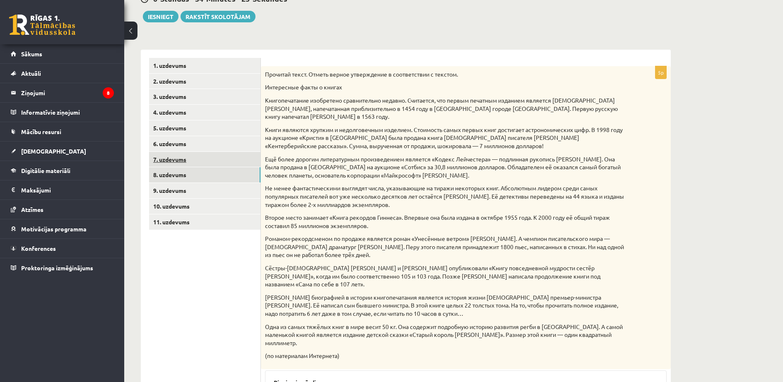
click at [189, 153] on link "7. uzdevums" at bounding box center [204, 159] width 111 height 15
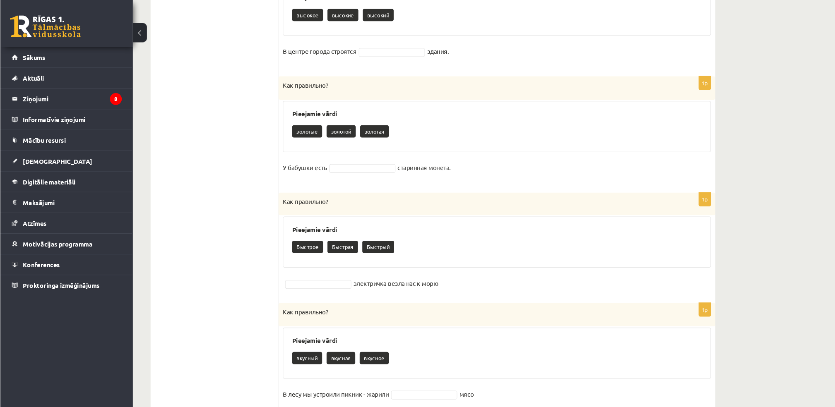
scroll to position [776, 0]
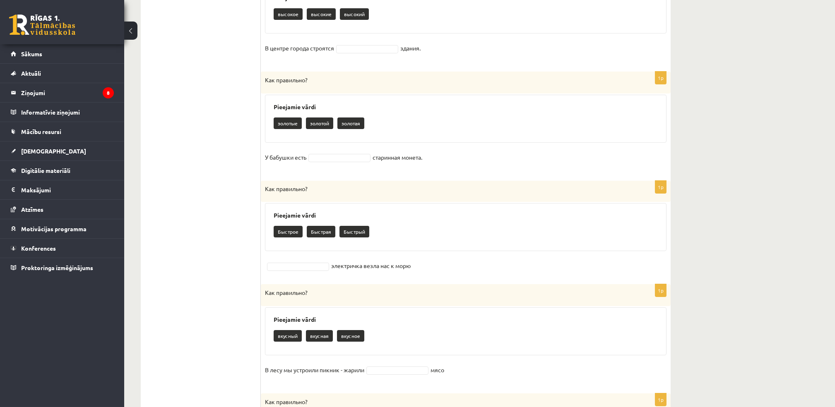
drag, startPoint x: 729, startPoint y: 0, endPoint x: 806, endPoint y: 198, distance: 212.3
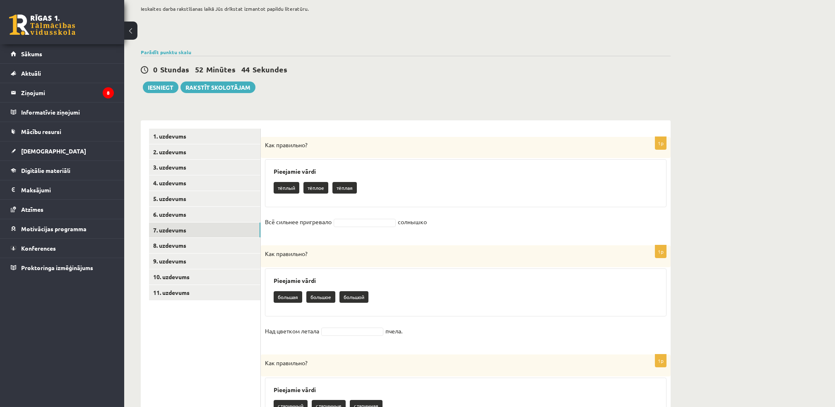
scroll to position [56, 0]
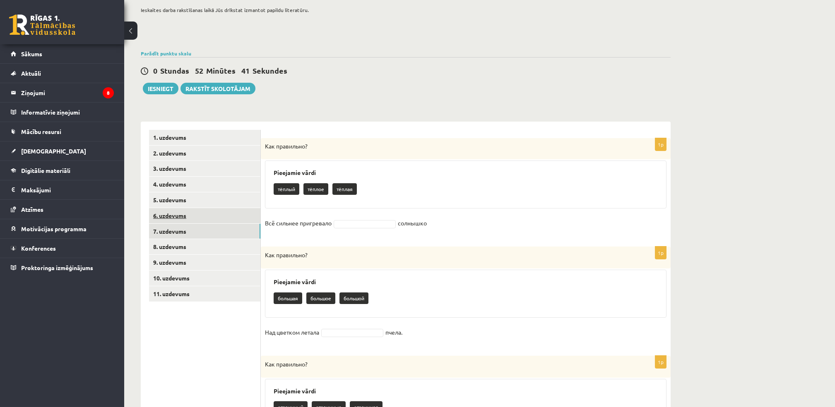
click at [187, 212] on link "6. uzdevums" at bounding box center [204, 215] width 111 height 15
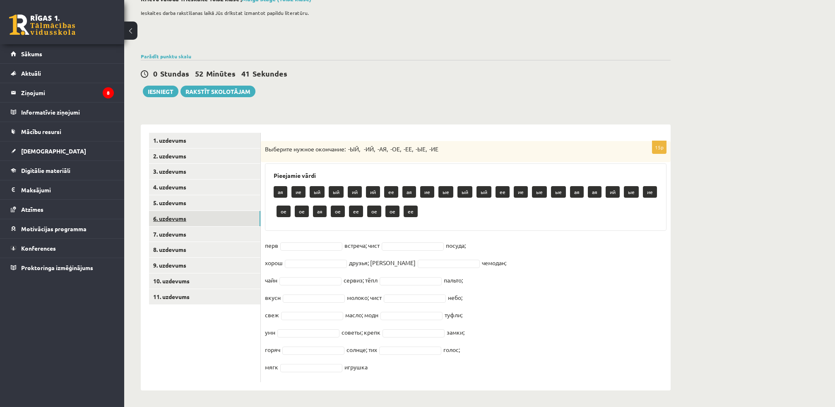
scroll to position [53, 0]
click at [189, 204] on link "5. uzdevums" at bounding box center [204, 202] width 111 height 15
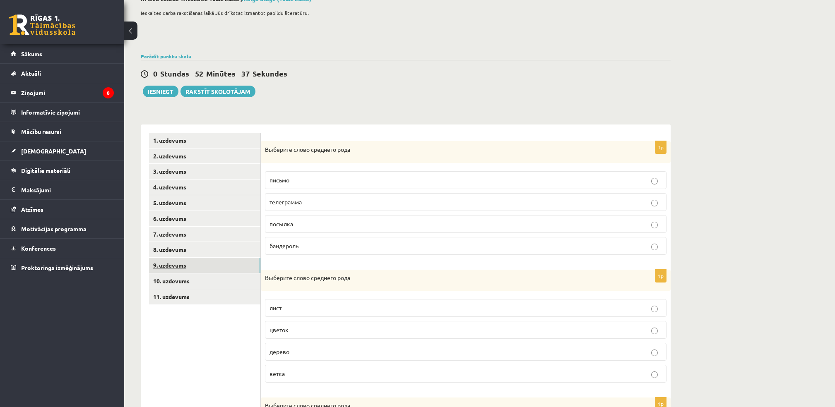
click at [190, 259] on link "9. uzdevums" at bounding box center [204, 265] width 111 height 15
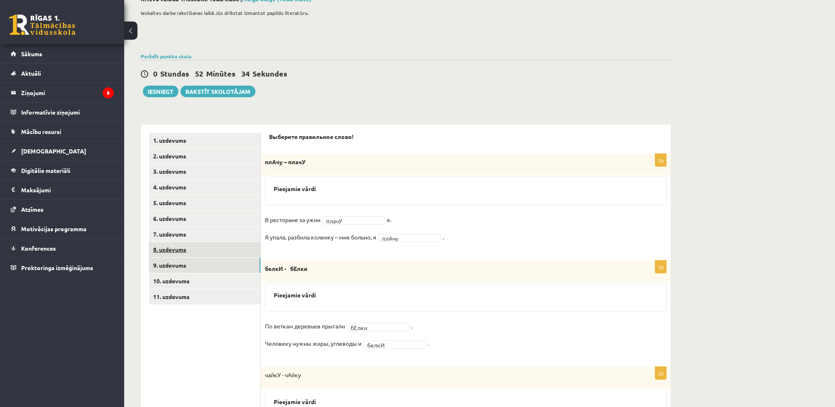
click at [197, 248] on link "8. uzdevums" at bounding box center [204, 249] width 111 height 15
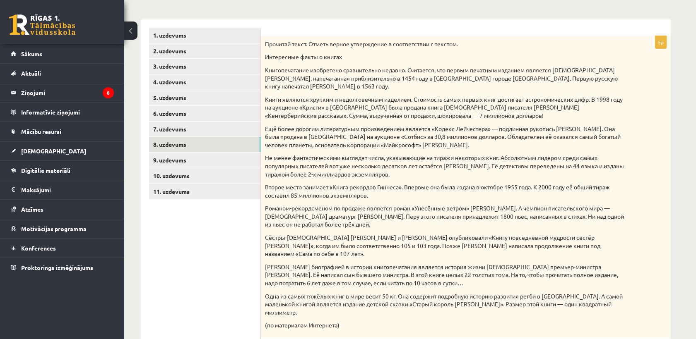
scroll to position [146, 0]
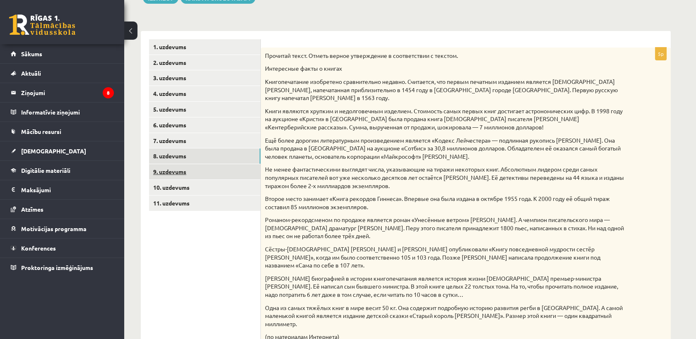
click at [172, 176] on link "9. uzdevums" at bounding box center [204, 171] width 111 height 15
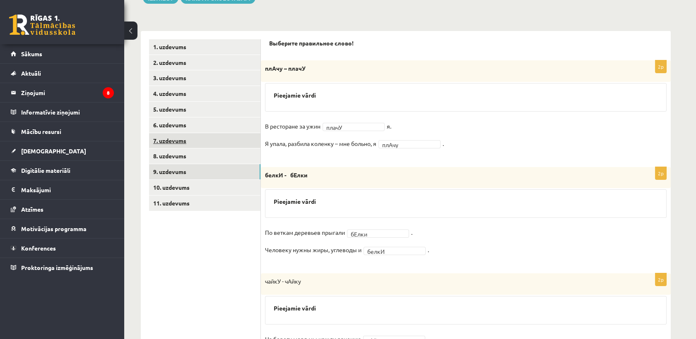
click at [224, 147] on link "7. uzdevums" at bounding box center [204, 140] width 111 height 15
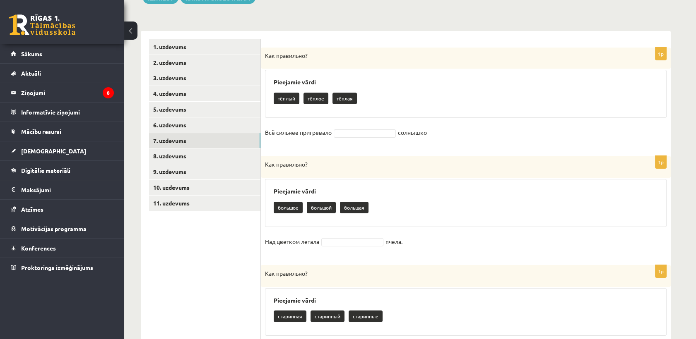
click at [321, 99] on p "тёплое" at bounding box center [315, 99] width 25 height 12
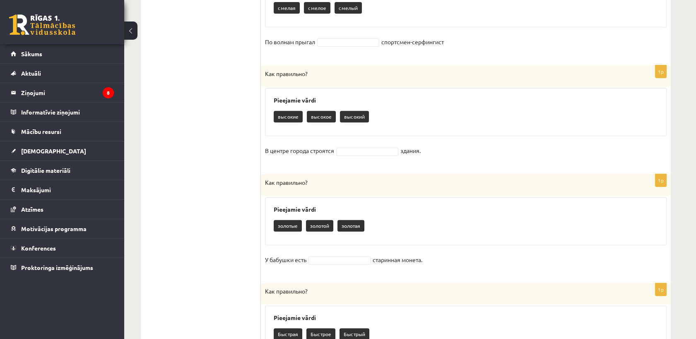
scroll to position [708, 0]
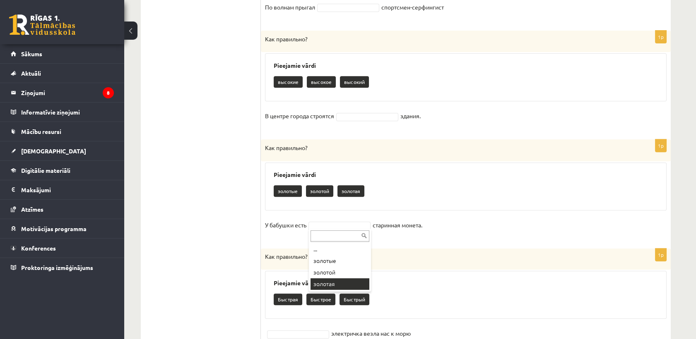
click at [331, 290] on div "... золотые золотой золотая" at bounding box center [340, 260] width 62 height 63
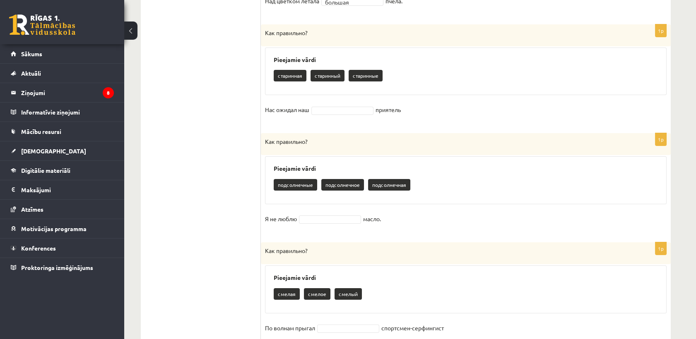
scroll to position [387, 0]
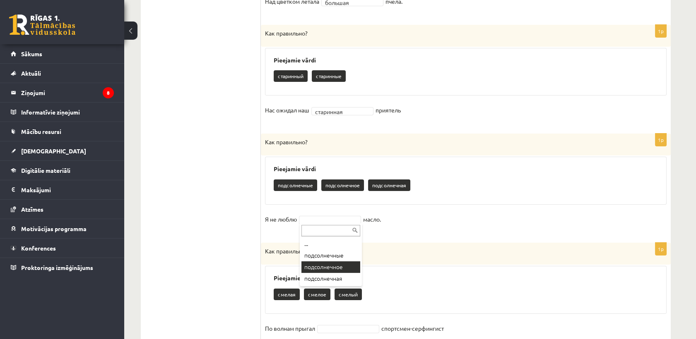
drag, startPoint x: 339, startPoint y: 268, endPoint x: 338, endPoint y: 262, distance: 5.5
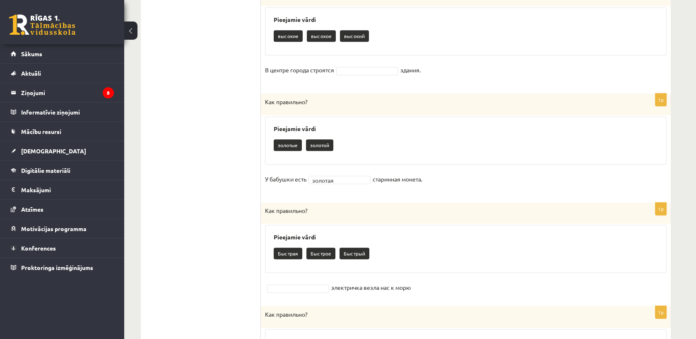
scroll to position [755, 0]
click at [357, 65] on fieldset "В центре города строятся здания." at bounding box center [465, 71] width 401 height 17
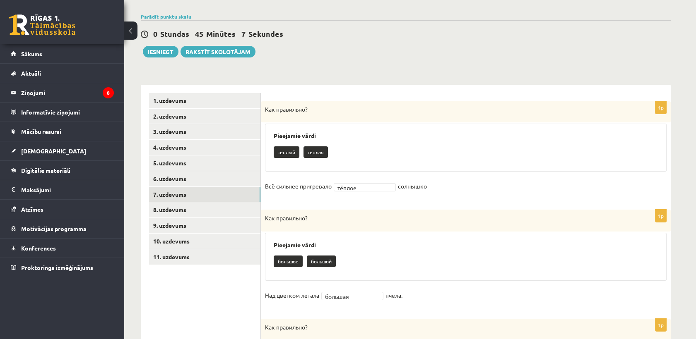
scroll to position [76, 0]
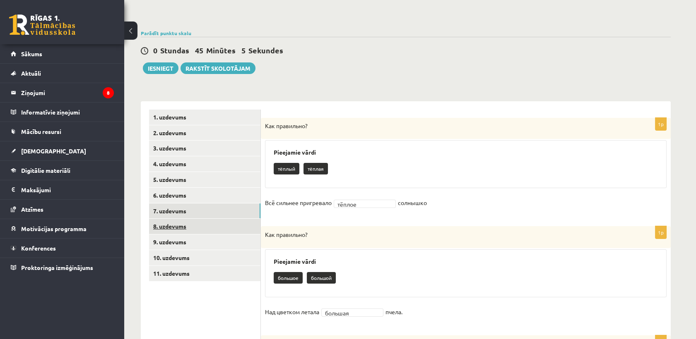
click at [204, 224] on link "8. uzdevums" at bounding box center [204, 226] width 111 height 15
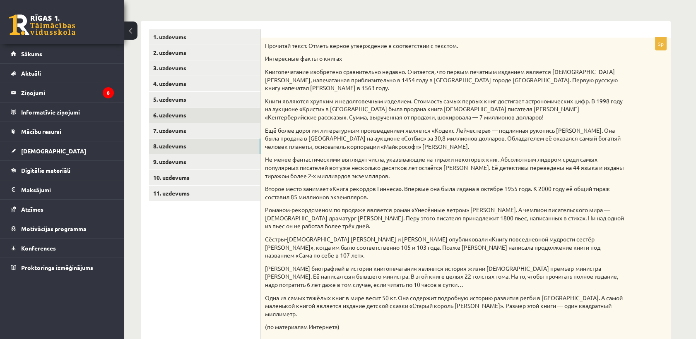
scroll to position [146, 0]
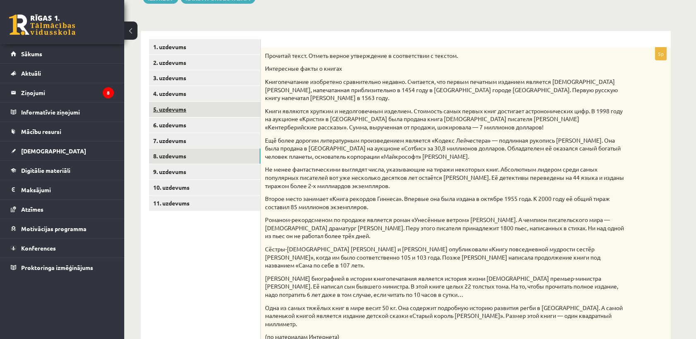
click at [238, 114] on link "5. uzdevums" at bounding box center [204, 109] width 111 height 15
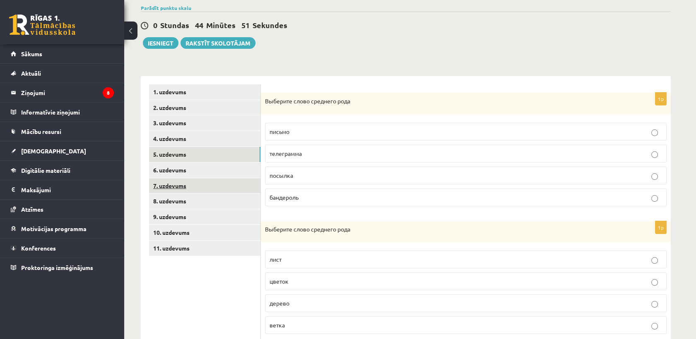
scroll to position [50, 0]
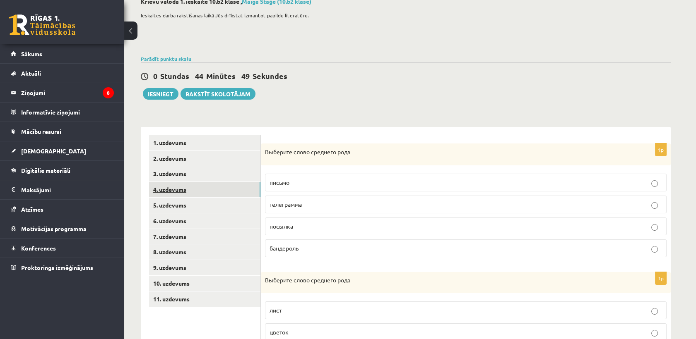
click at [198, 190] on link "4. uzdevums" at bounding box center [204, 189] width 111 height 15
click at [199, 172] on link "3. uzdevums" at bounding box center [204, 173] width 111 height 15
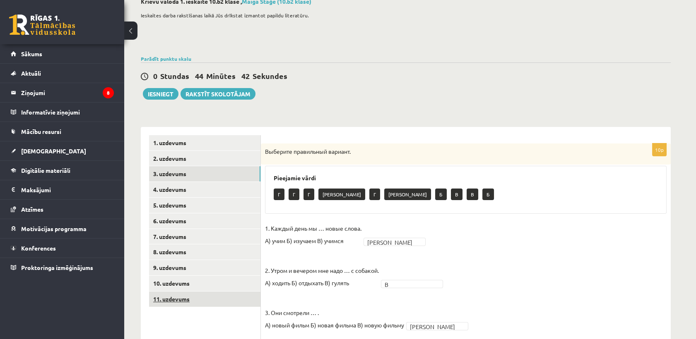
click at [175, 296] on link "11. uzdevums" at bounding box center [204, 299] width 111 height 15
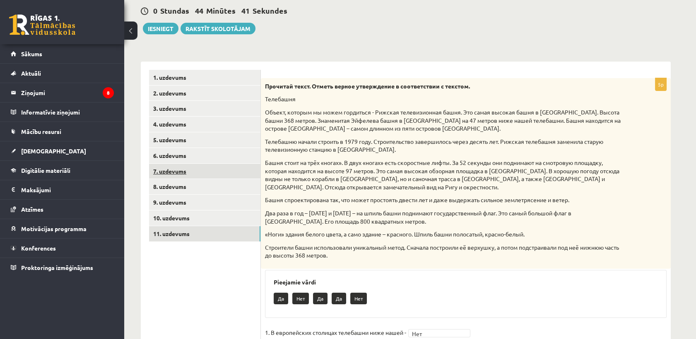
scroll to position [218, 0]
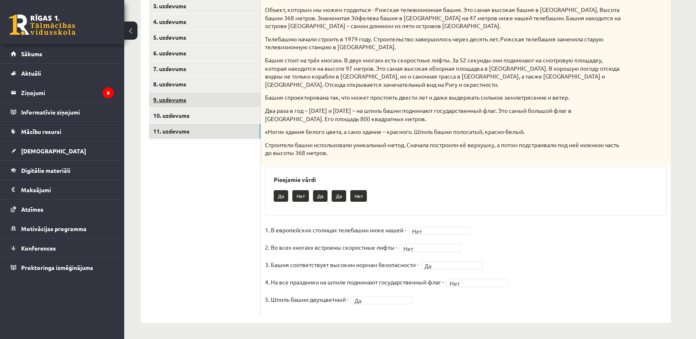
click at [205, 106] on link "9. uzdevums" at bounding box center [204, 99] width 111 height 15
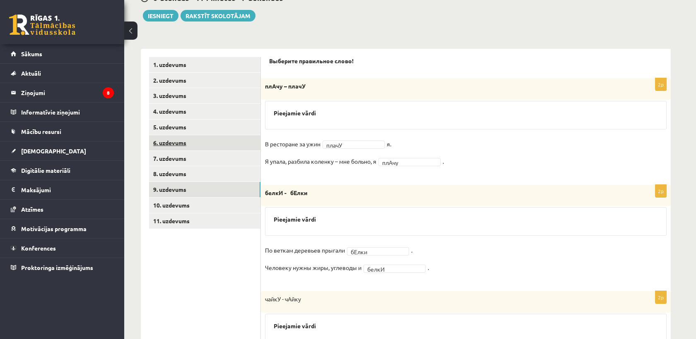
scroll to position [80, 0]
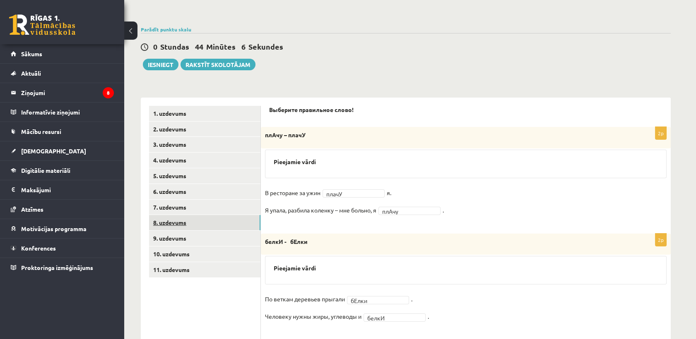
click at [170, 228] on link "8. uzdevums" at bounding box center [204, 222] width 111 height 15
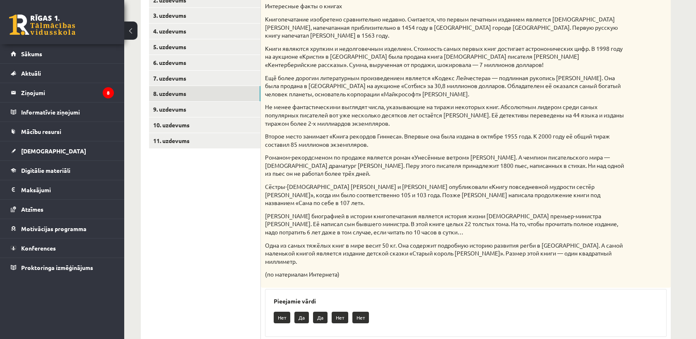
scroll to position [192, 0]
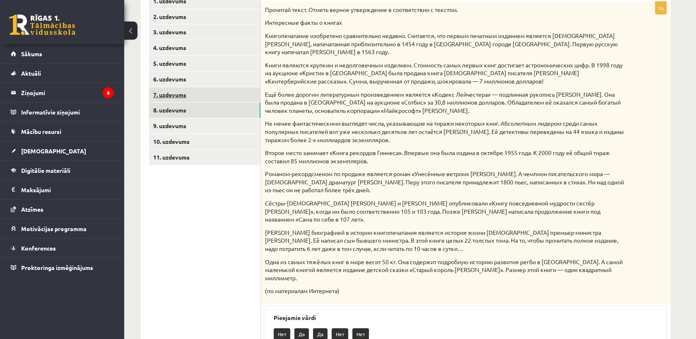
click at [216, 93] on link "7. uzdevums" at bounding box center [204, 94] width 111 height 15
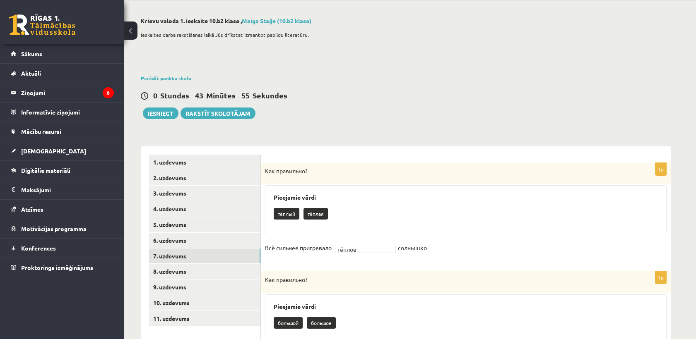
scroll to position [30, 0]
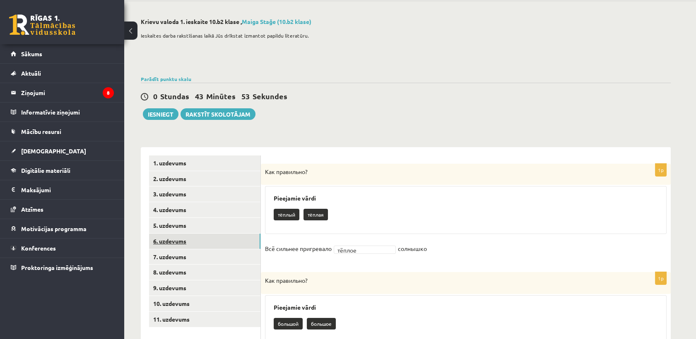
click at [202, 244] on link "6. uzdevums" at bounding box center [204, 241] width 111 height 15
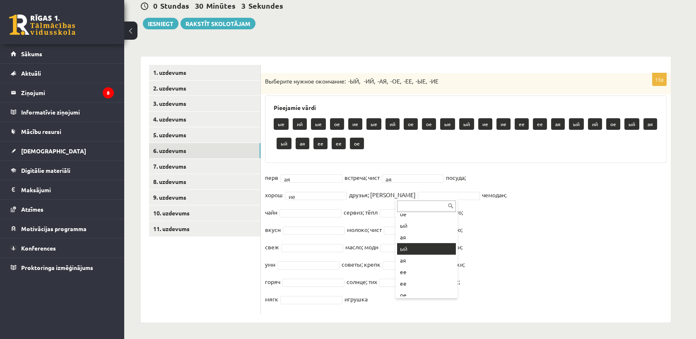
scroll to position [230, 0]
drag, startPoint x: 423, startPoint y: 192, endPoint x: 429, endPoint y: 202, distance: 11.5
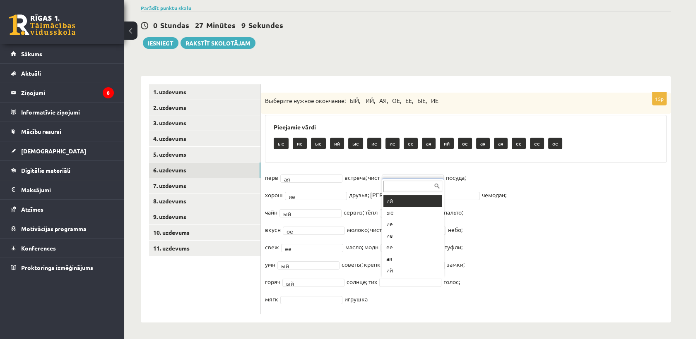
scroll to position [46, 0]
click at [163, 47] on button "Iesniegt" at bounding box center [161, 43] width 36 height 12
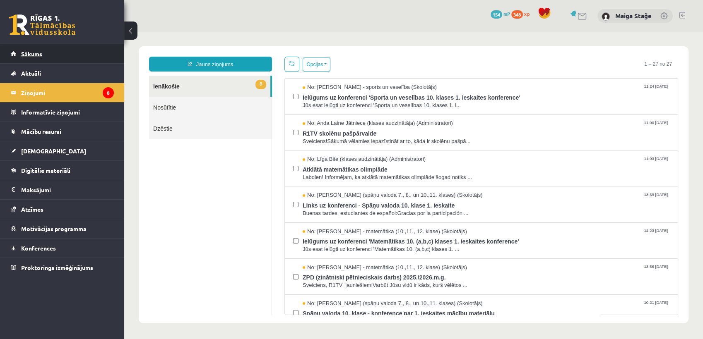
click at [85, 53] on link "Sākums" at bounding box center [62, 53] width 103 height 19
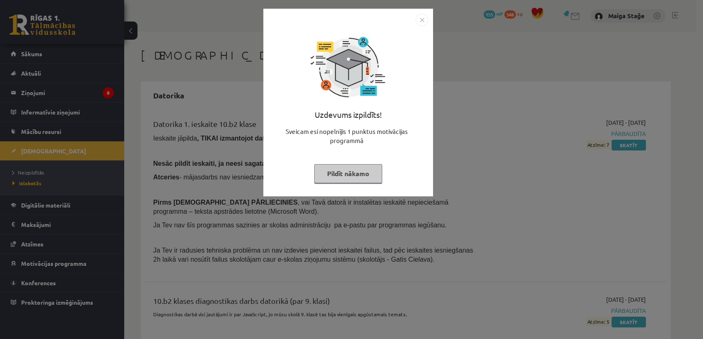
click at [338, 176] on button "Pildīt nākamo" at bounding box center [348, 173] width 68 height 19
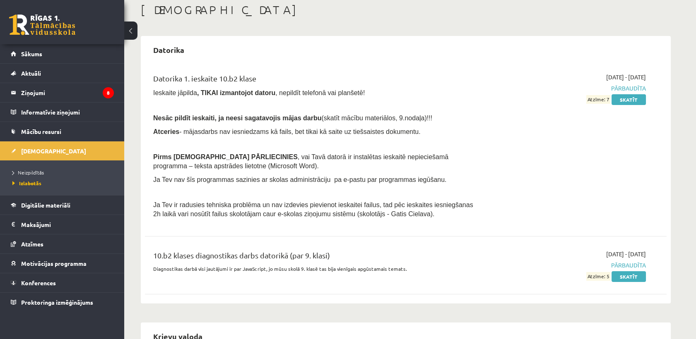
scroll to position [46, 0]
click at [27, 181] on span "Izlabotās" at bounding box center [26, 183] width 29 height 7
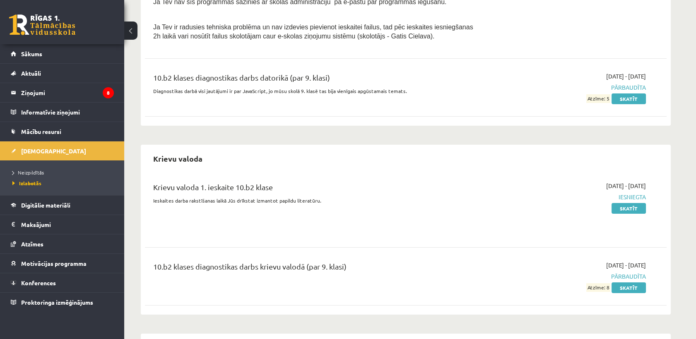
scroll to position [230, 0]
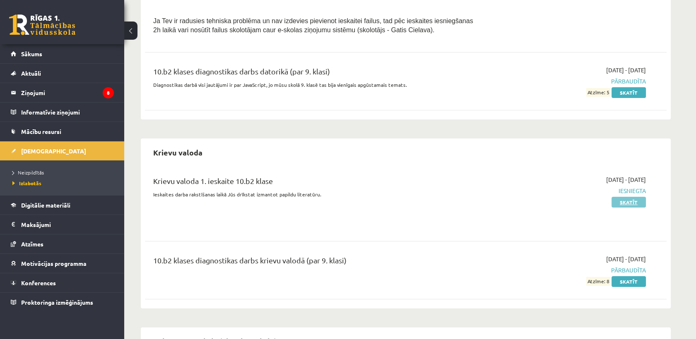
click at [623, 201] on link "Skatīt" at bounding box center [628, 202] width 34 height 11
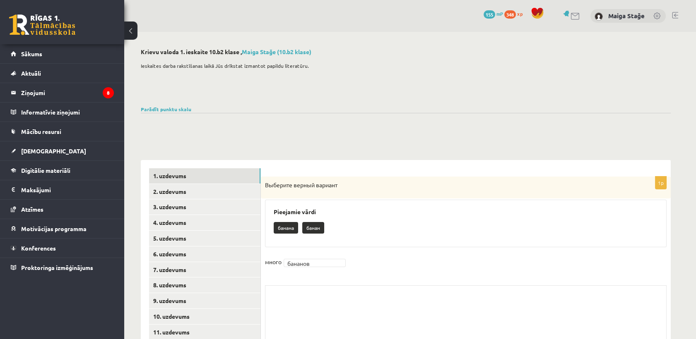
click at [395, 204] on div "Pieejamie vārdi банана банан" at bounding box center [465, 224] width 401 height 48
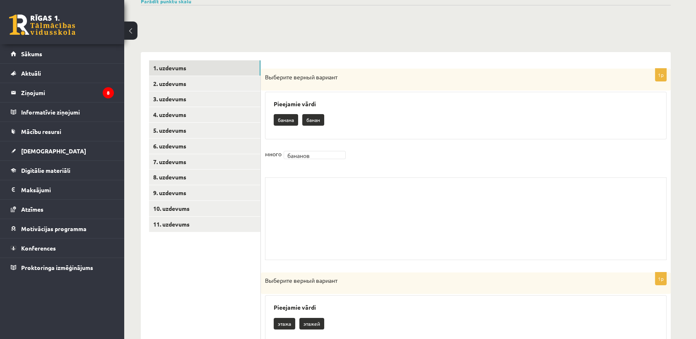
scroll to position [276, 0]
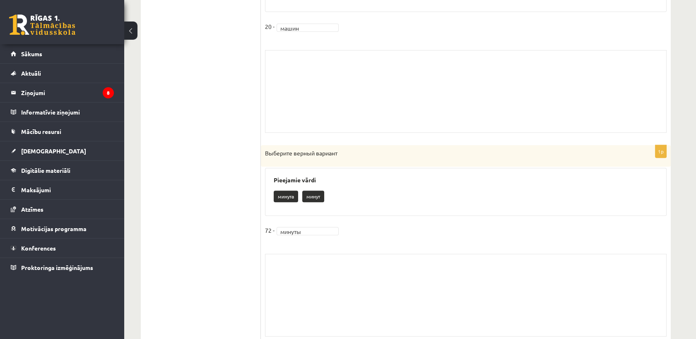
scroll to position [919, 0]
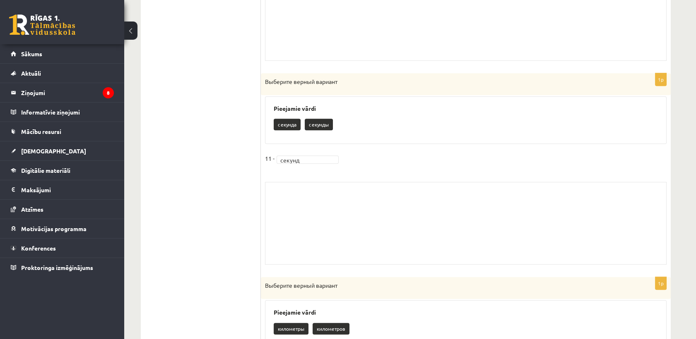
click at [391, 202] on div "Skolotāja pielikums" at bounding box center [465, 223] width 401 height 83
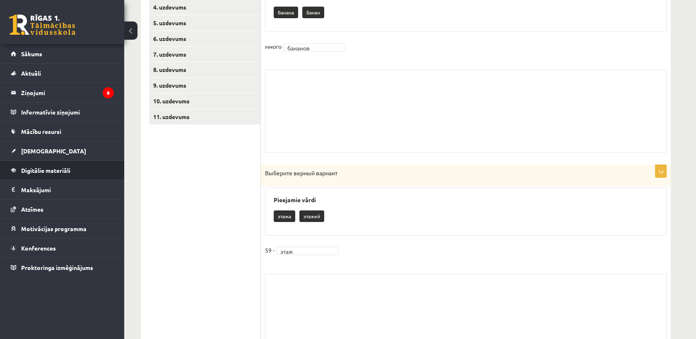
scroll to position [138, 0]
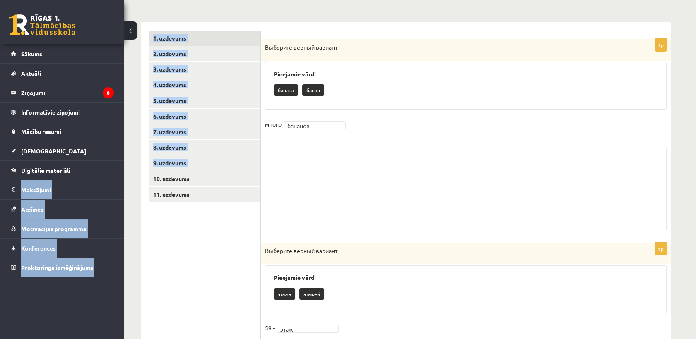
drag, startPoint x: 117, startPoint y: 173, endPoint x: 126, endPoint y: 174, distance: 9.2
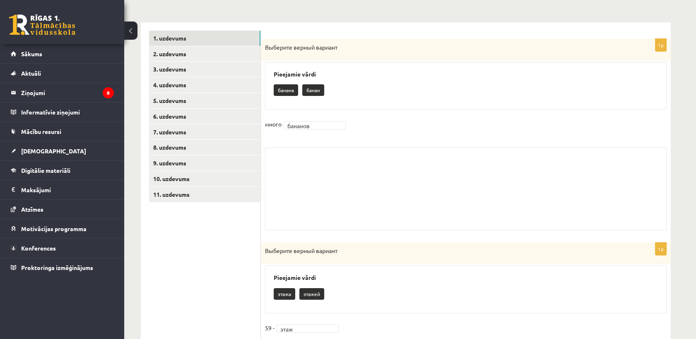
click at [53, 147] on link "[DEMOGRAPHIC_DATA]" at bounding box center [62, 151] width 103 height 19
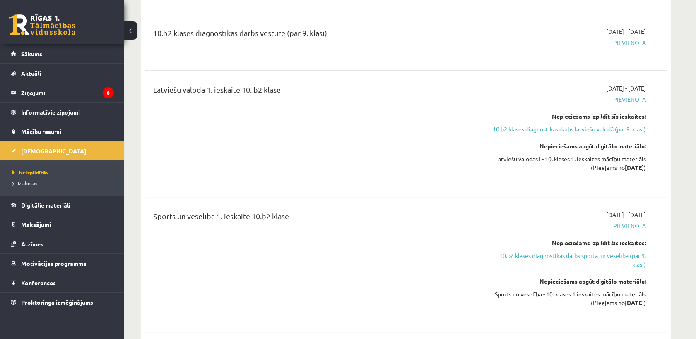
scroll to position [643, 0]
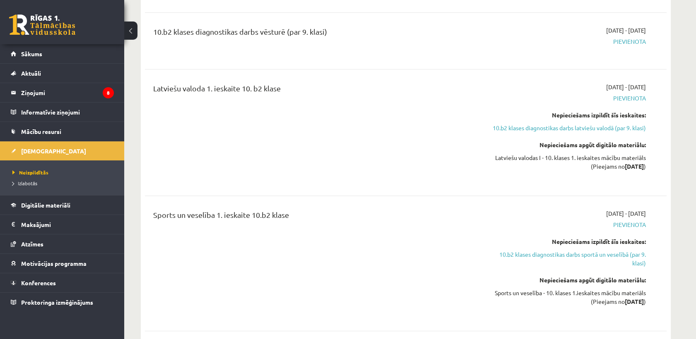
drag, startPoint x: 428, startPoint y: 268, endPoint x: 262, endPoint y: 329, distance: 177.7
click at [262, 329] on div "10.b2 klases diagnostikas darbs latviešu valodā (par 9. klasi) 2025-10-16 - 202…" at bounding box center [405, 183] width 521 height 559
click at [261, 269] on div "Sports un veselība 1. ieskaite 10.b2 klase" at bounding box center [315, 263] width 336 height 108
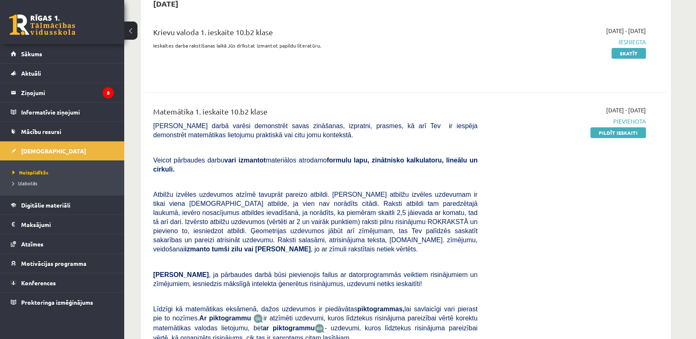
click at [257, 278] on div "Matemātika 1. ieskaite 10.b2 klase Pārbaudes darbā varēsi demonstrēt savas zinā…" at bounding box center [315, 246] width 336 height 280
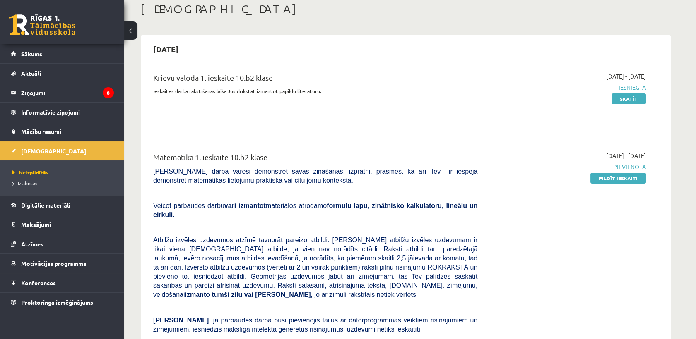
scroll to position [46, 0]
click at [257, 292] on b "tumši zilu vai melnu pildspalvu" at bounding box center [260, 295] width 99 height 7
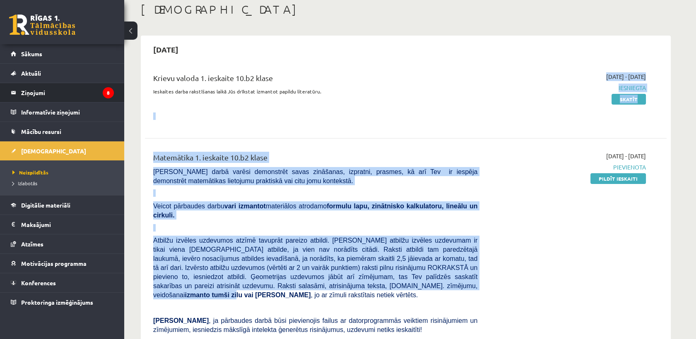
drag, startPoint x: 257, startPoint y: 278, endPoint x: 0, endPoint y: 91, distance: 318.2
click at [0, 91] on html "0 Dāvanas 155 mP 348 xp Maiga Stağe Sākums Aktuāli Kā mācīties eSKOLĀ Kontakti …" at bounding box center [348, 123] width 696 height 339
drag, startPoint x: 0, startPoint y: 91, endPoint x: 107, endPoint y: 94, distance: 106.8
click at [107, 94] on icon "8" at bounding box center [108, 92] width 11 height 11
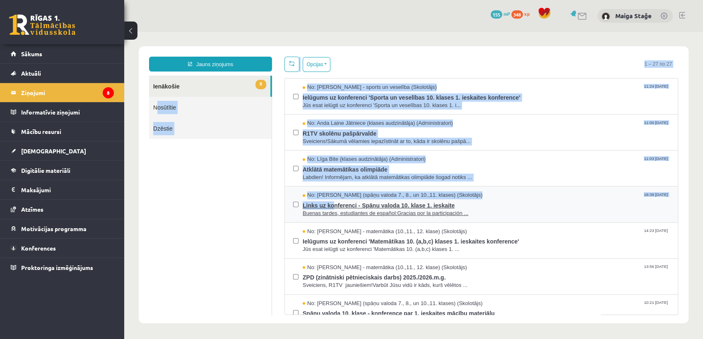
drag, startPoint x: 329, startPoint y: 194, endPoint x: 374, endPoint y: 202, distance: 46.3
click at [365, 203] on body "Jauns ziņojums 8 Ienākošie Nosūtītie Dzēstie * ********* ********* ******* Opci…" at bounding box center [413, 185] width 579 height 306
click at [171, 214] on ul "8 Ienākošie Nosūtītie Dzēstie" at bounding box center [210, 196] width 123 height 240
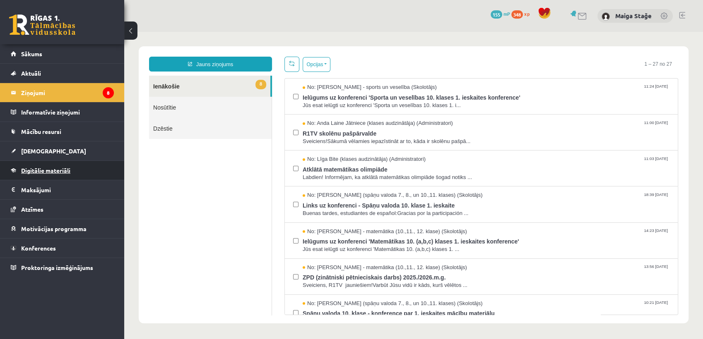
click at [86, 168] on link "Digitālie materiāli" at bounding box center [62, 170] width 103 height 19
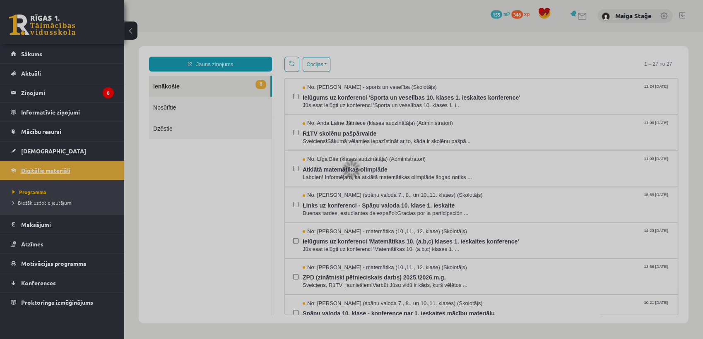
click at [86, 168] on div at bounding box center [351, 169] width 703 height 339
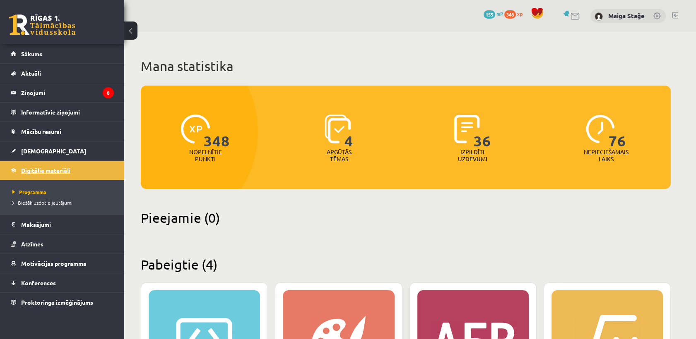
click at [86, 168] on link "Digitālie materiāli" at bounding box center [62, 170] width 103 height 19
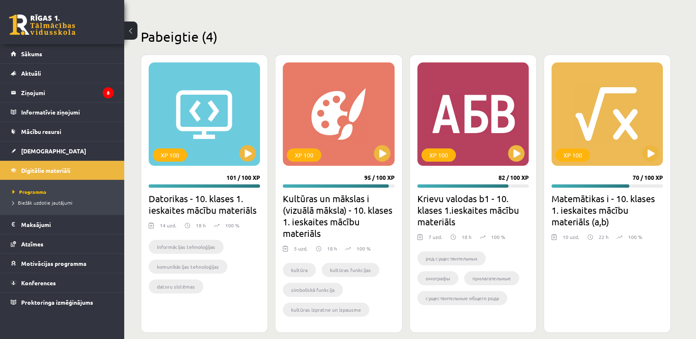
scroll to position [238, 0]
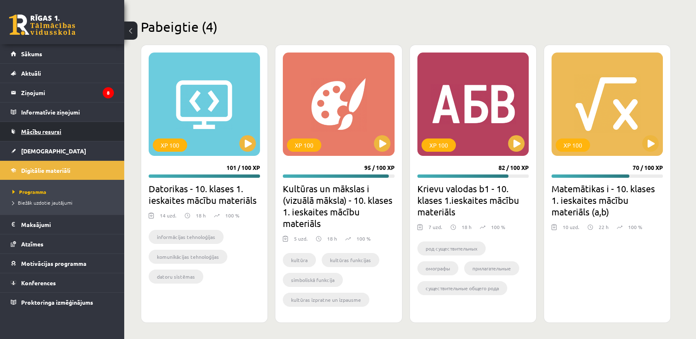
drag, startPoint x: 60, startPoint y: 167, endPoint x: 74, endPoint y: 138, distance: 31.7
click at [74, 138] on ul "Sākums Aktuāli Kā mācīties eSKOLĀ Kontakti Normatīvie akti Online konsultācijas…" at bounding box center [62, 178] width 124 height 268
click at [53, 151] on link "[DEMOGRAPHIC_DATA]" at bounding box center [62, 151] width 103 height 19
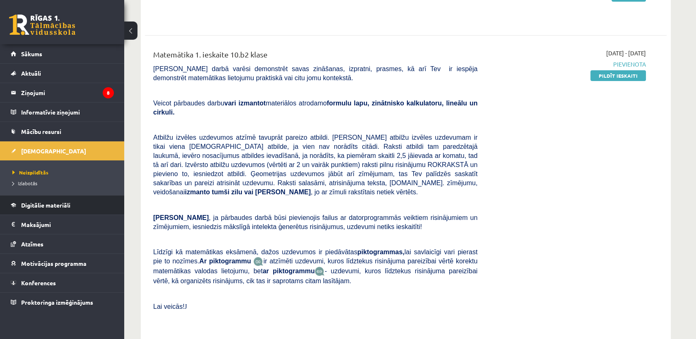
scroll to position [154, 0]
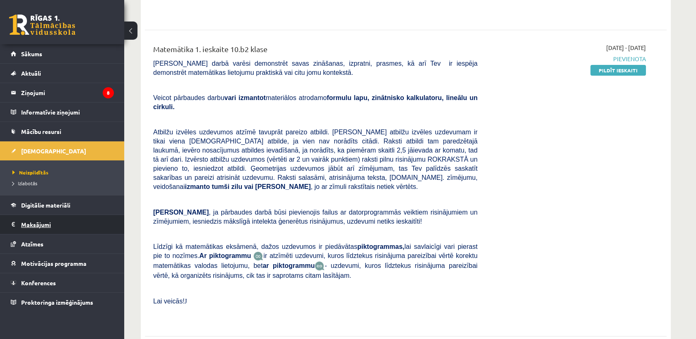
click at [79, 220] on legend "Maksājumi 0" at bounding box center [67, 224] width 93 height 19
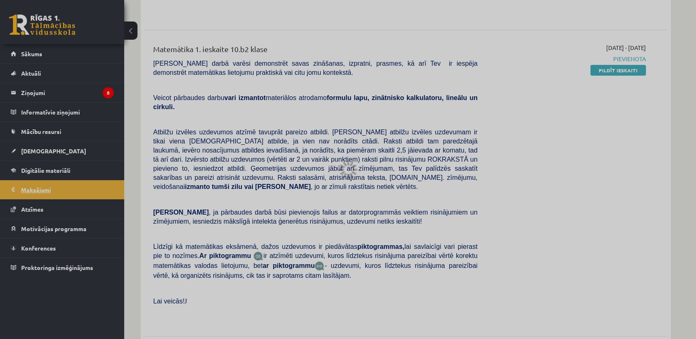
click at [79, 220] on div at bounding box center [348, 169] width 696 height 339
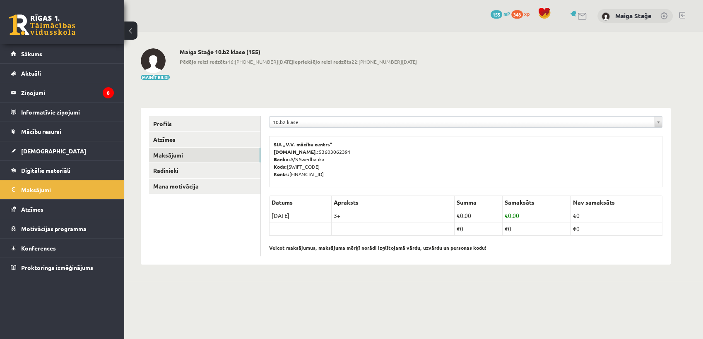
click at [138, 168] on div "**********" at bounding box center [405, 157] width 563 height 250
click at [40, 80] on link "Aktuāli" at bounding box center [62, 73] width 103 height 19
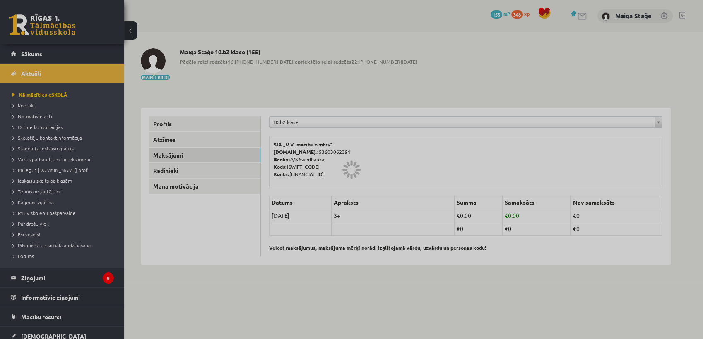
click at [40, 80] on div at bounding box center [351, 169] width 703 height 339
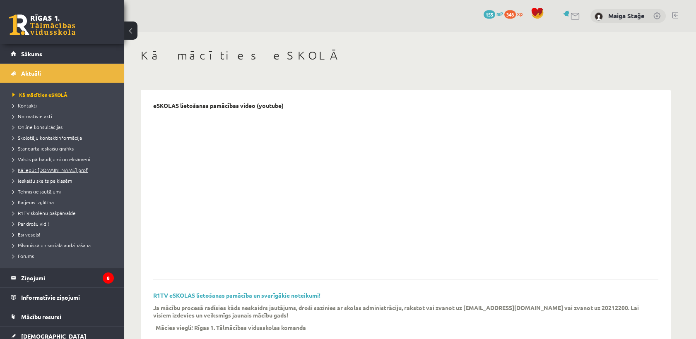
click at [18, 169] on span "Kā iegūt [DOMAIN_NAME] prof" at bounding box center [49, 170] width 75 height 7
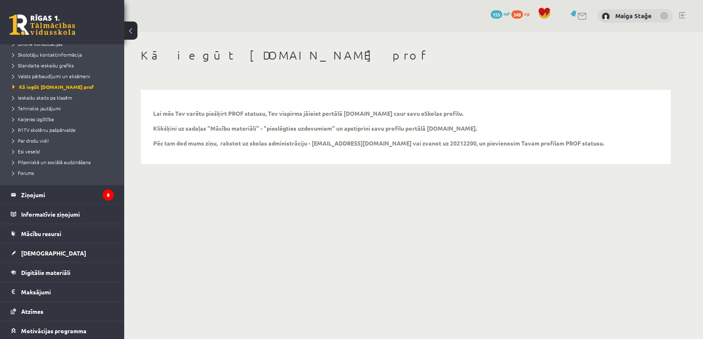
scroll to position [92, 0]
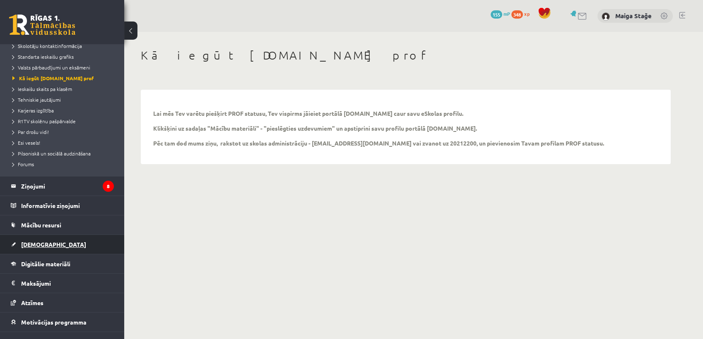
click at [44, 247] on span "[DEMOGRAPHIC_DATA]" at bounding box center [53, 244] width 65 height 7
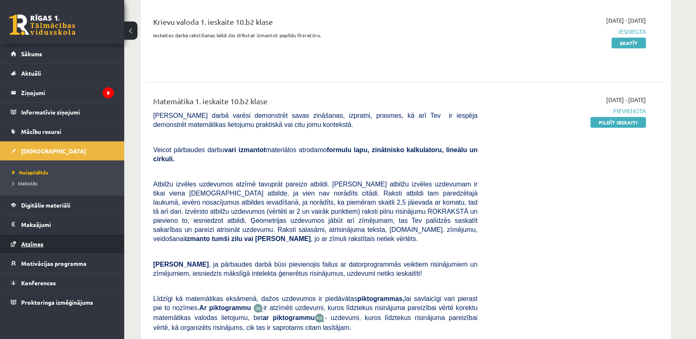
scroll to position [276, 0]
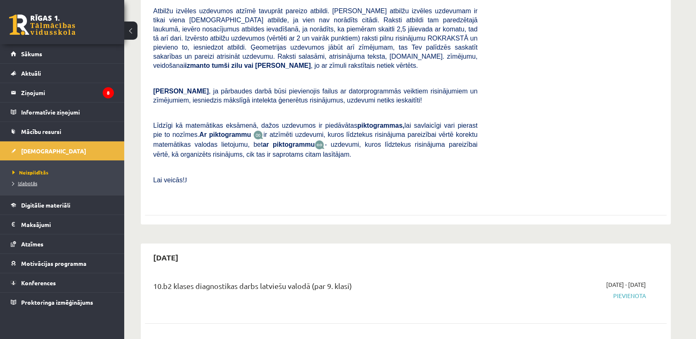
click at [25, 184] on span "Izlabotās" at bounding box center [24, 183] width 25 height 7
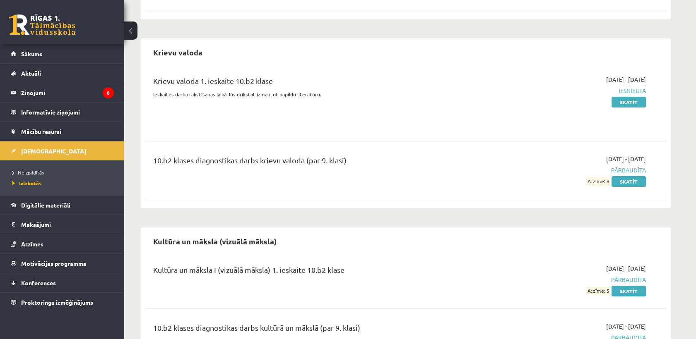
scroll to position [322, 0]
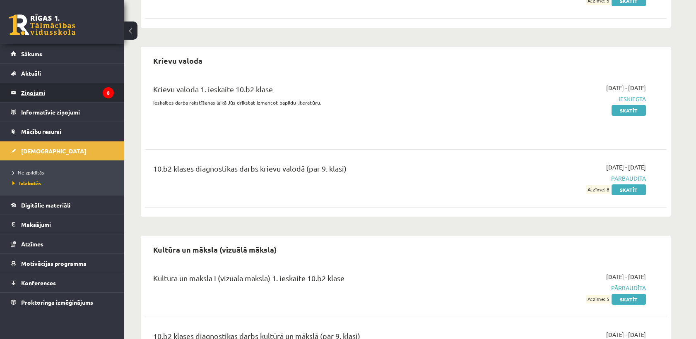
click at [38, 94] on legend "Ziņojumi 8" at bounding box center [67, 92] width 93 height 19
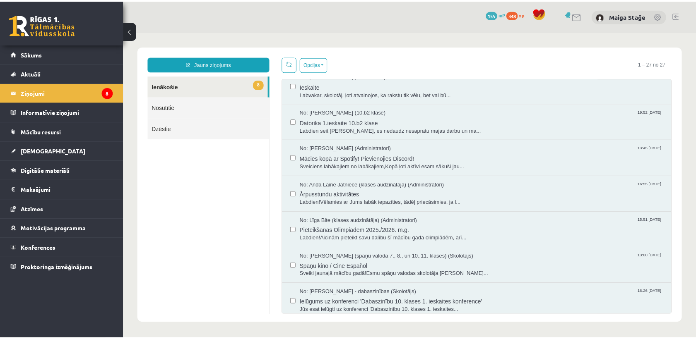
scroll to position [735, 0]
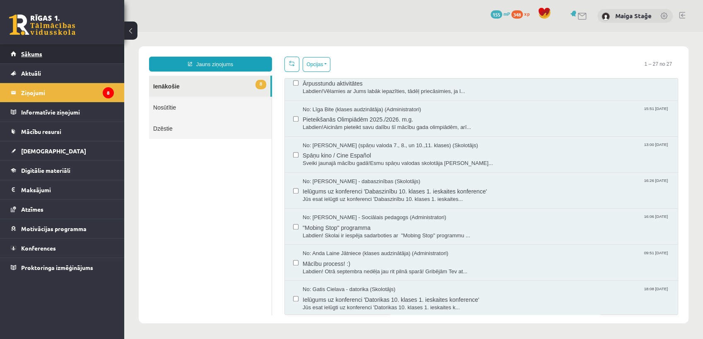
click at [66, 46] on link "Sākums" at bounding box center [62, 53] width 103 height 19
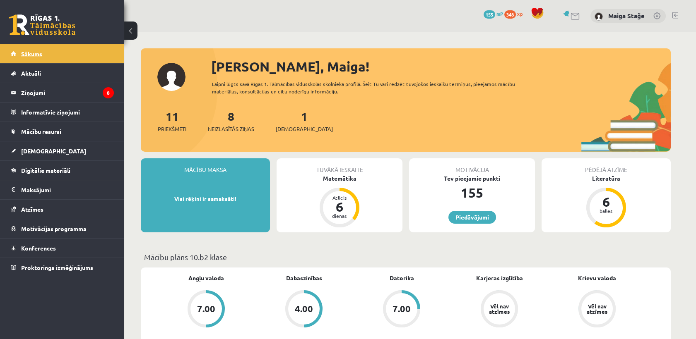
scroll to position [33, 0]
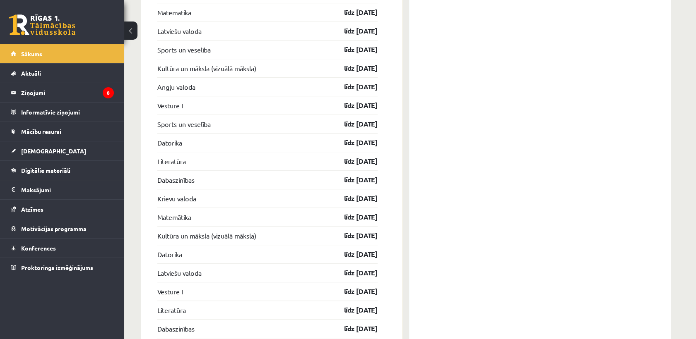
scroll to position [1103, 0]
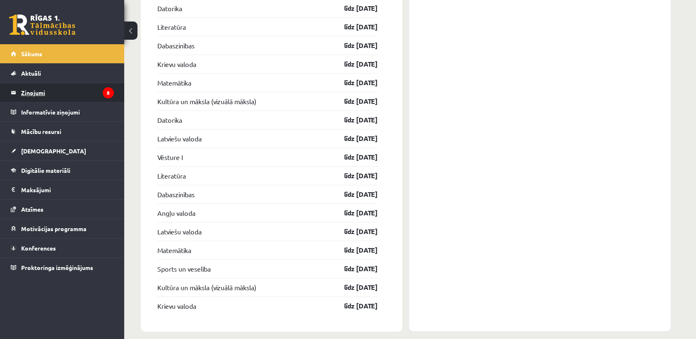
click at [78, 91] on legend "Ziņojumi 8" at bounding box center [67, 92] width 93 height 19
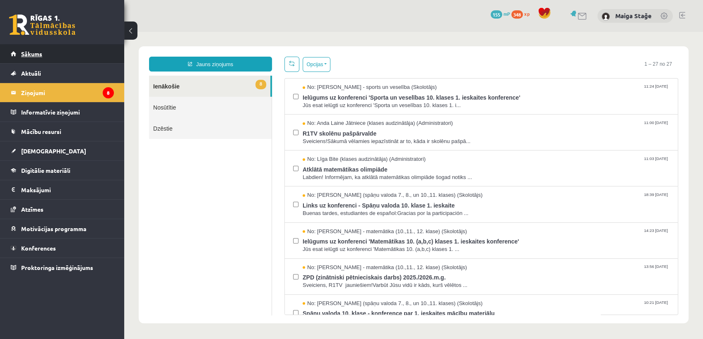
click at [84, 50] on link "Sākums" at bounding box center [62, 53] width 103 height 19
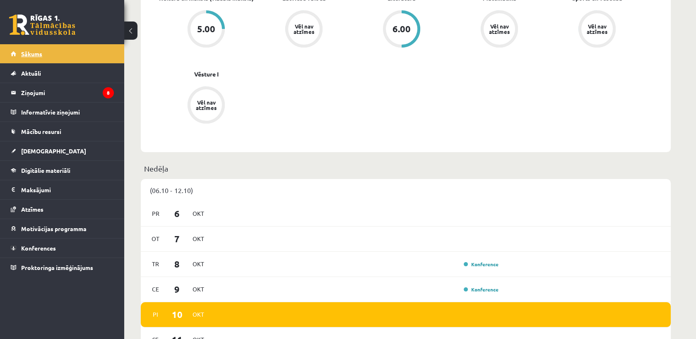
scroll to position [367, 0]
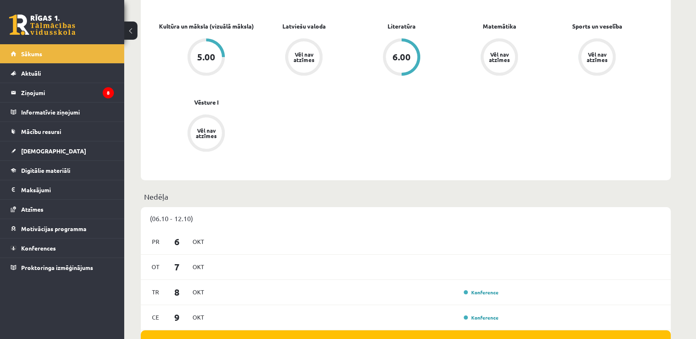
scroll to position [322, 0]
